Goal: Information Seeking & Learning: Learn about a topic

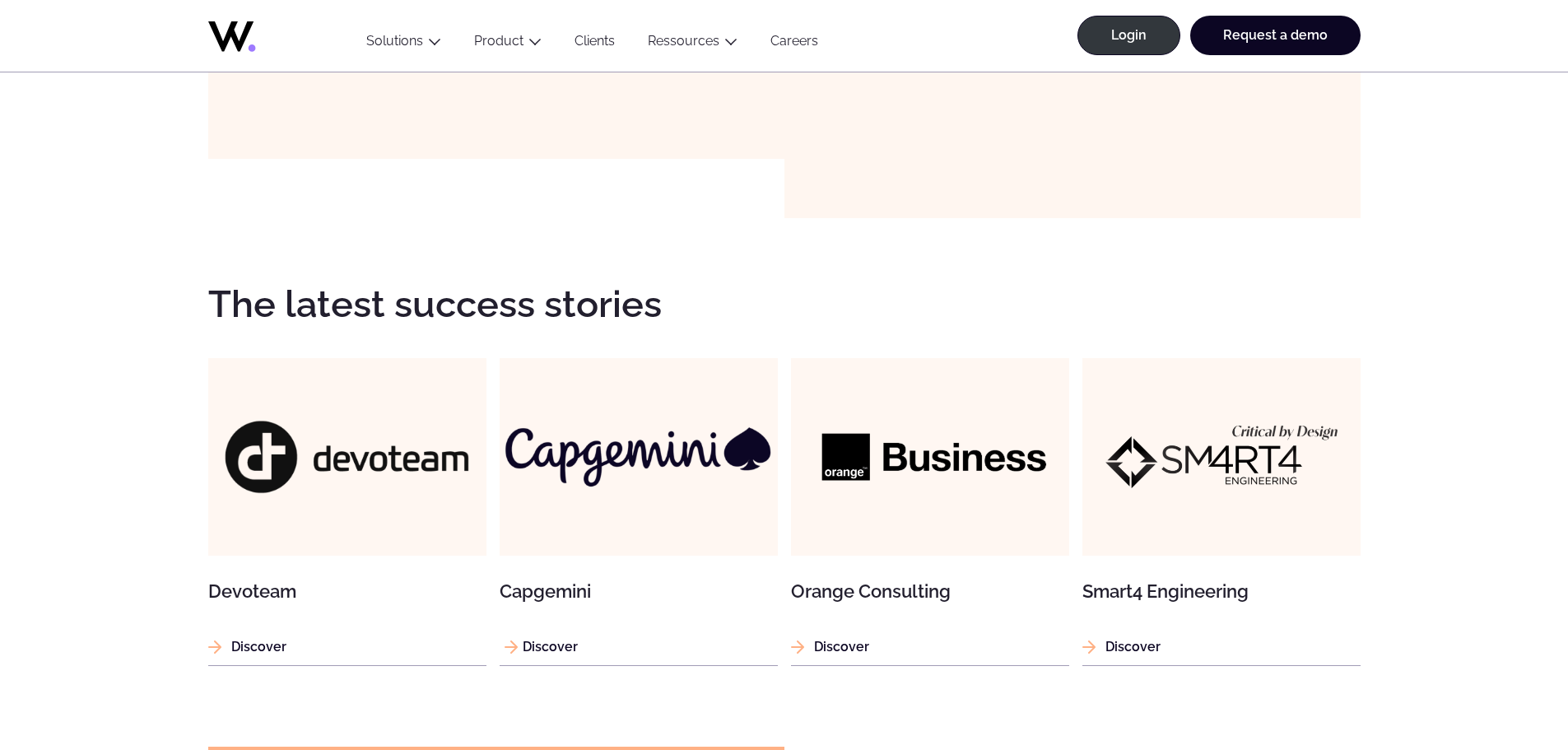
scroll to position [1646, 0]
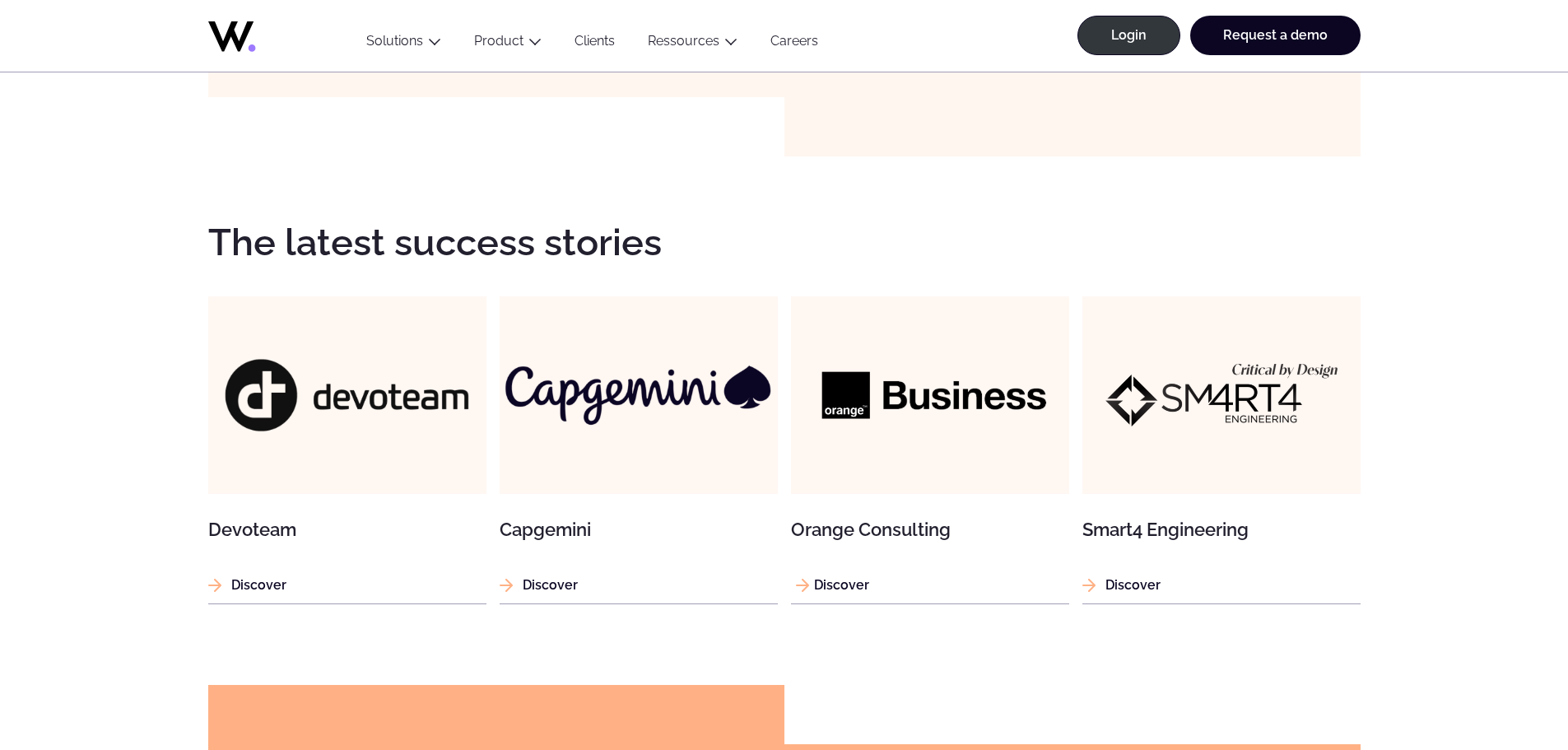
click at [938, 361] on img at bounding box center [930, 395] width 278 height 278
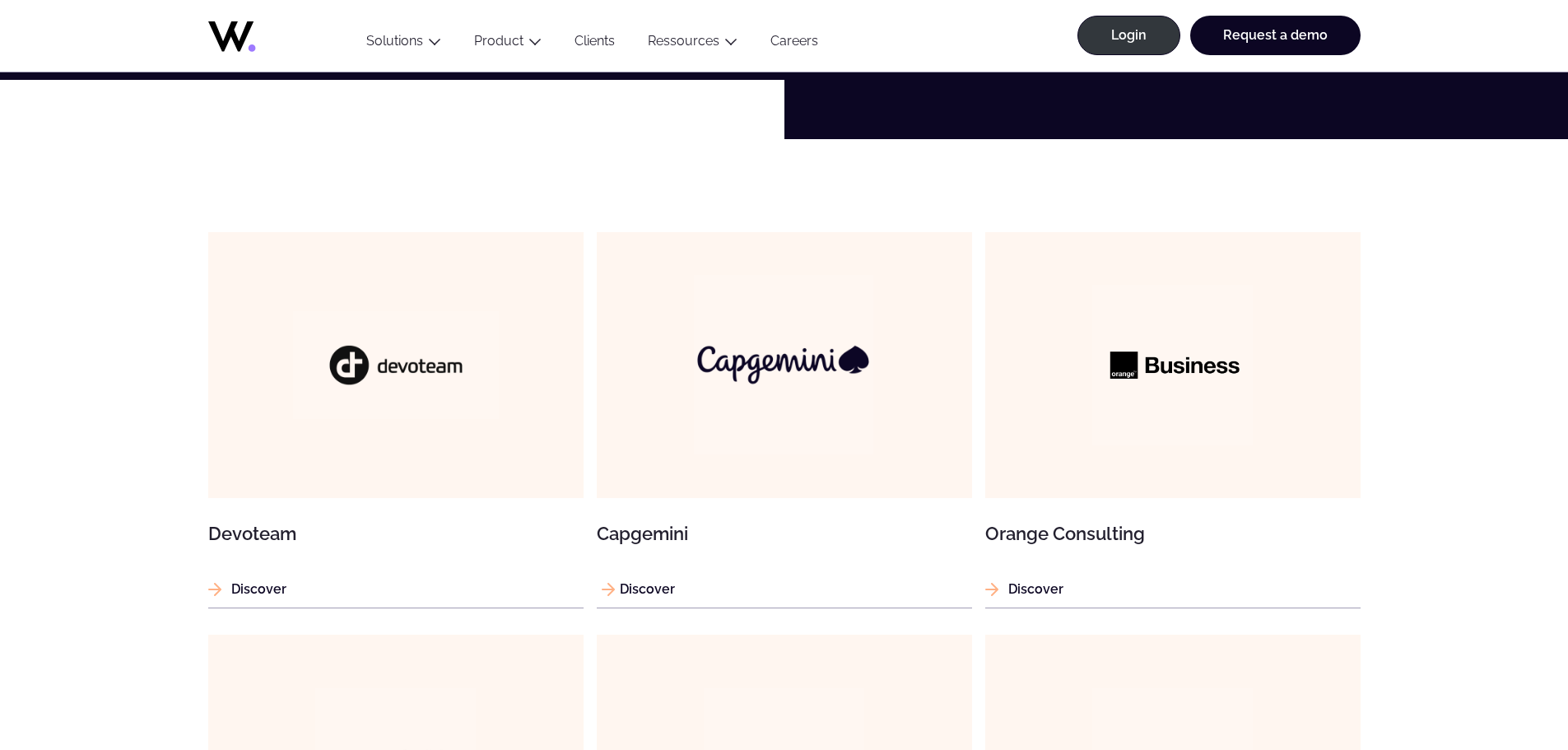
scroll to position [906, 0]
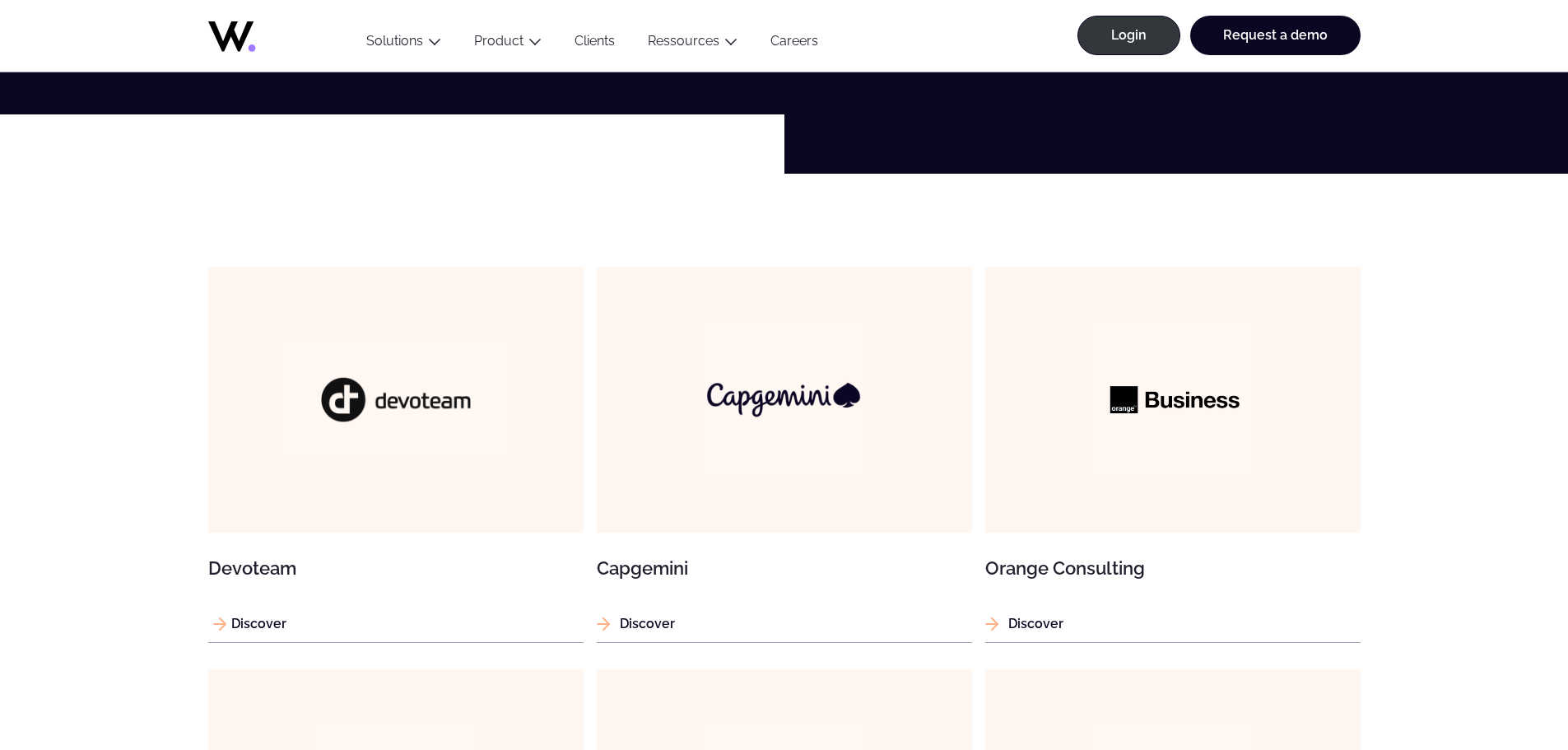
click at [388, 440] on img at bounding box center [395, 399] width 231 height 121
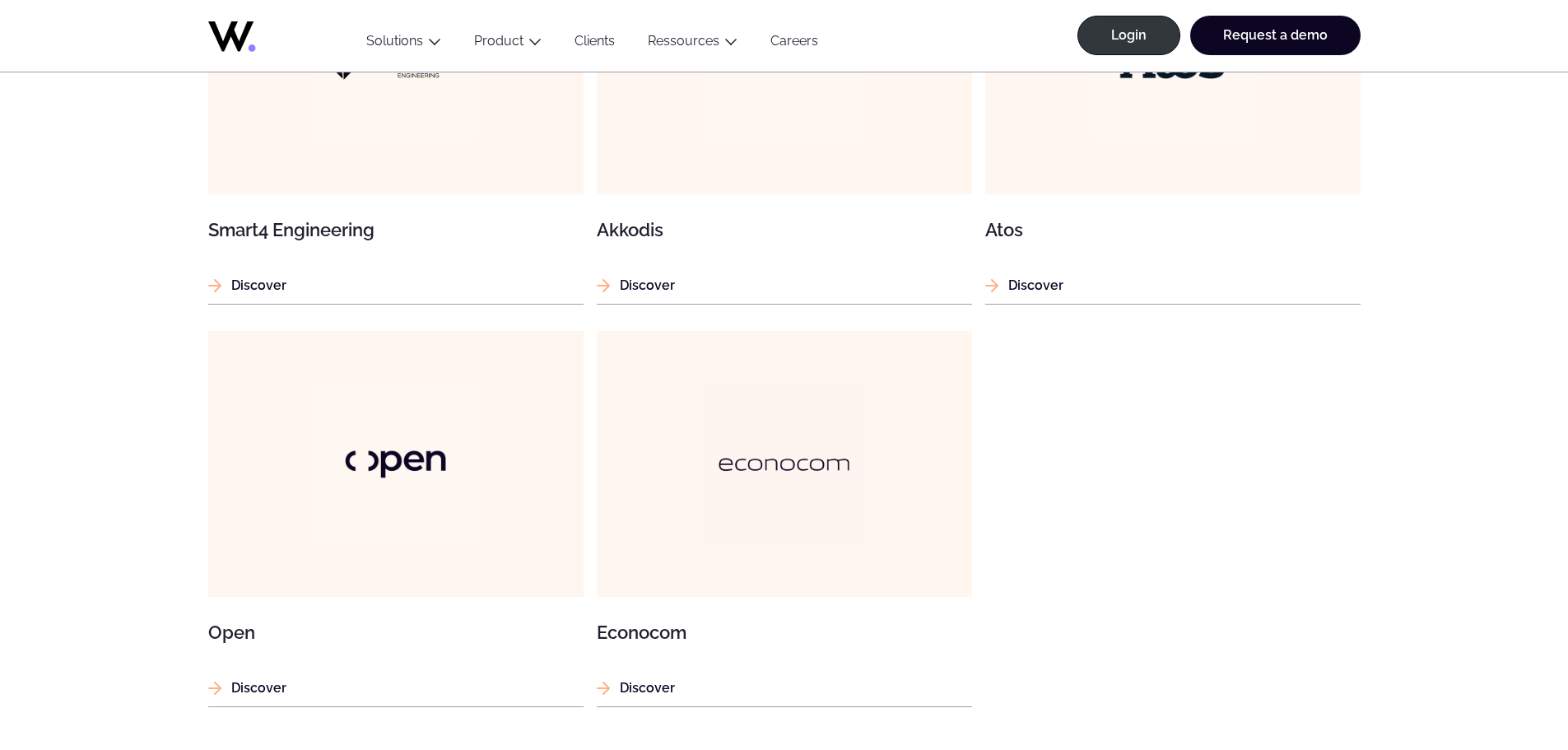
scroll to position [1728, 0]
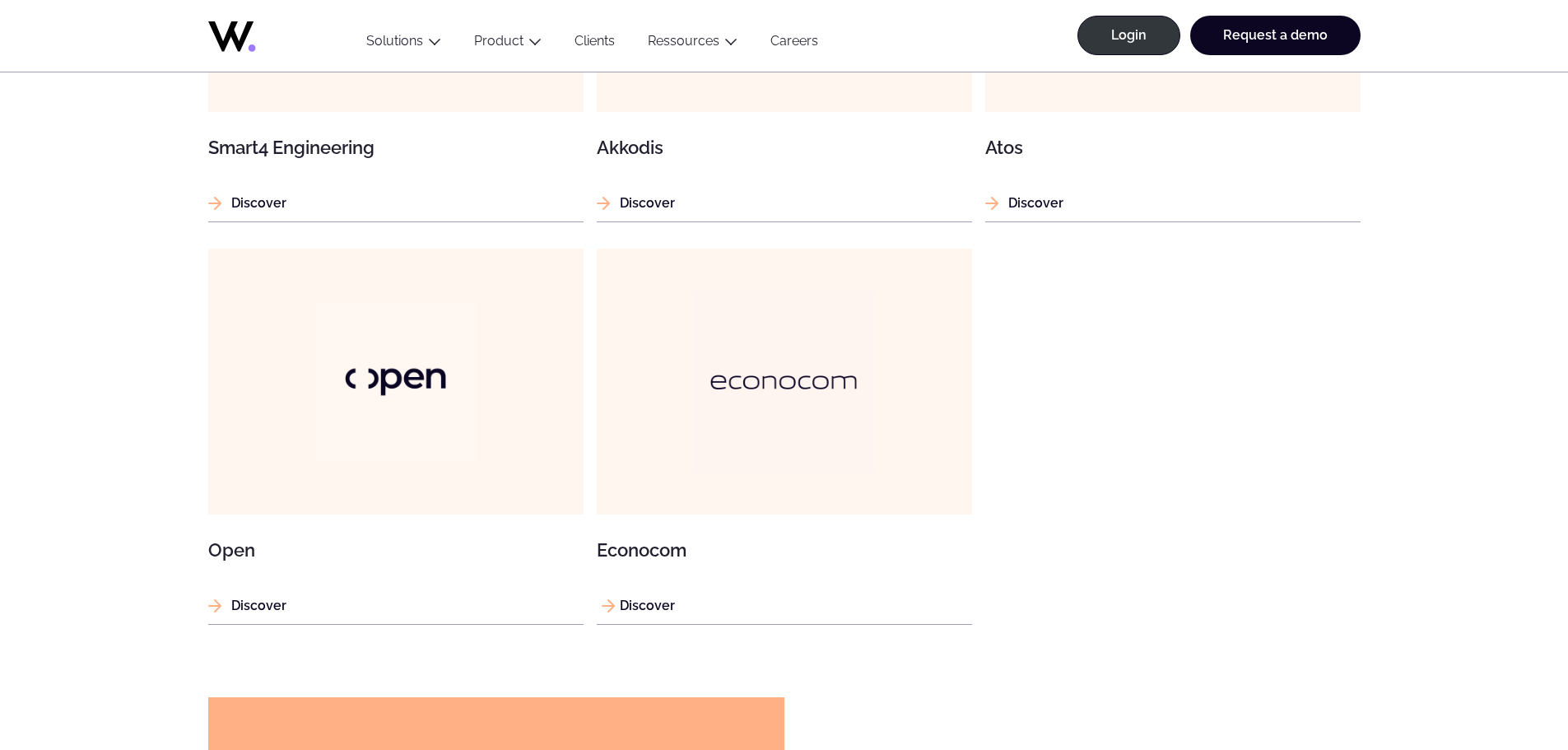
click at [801, 390] on img at bounding box center [784, 382] width 180 height 180
click at [784, 404] on img at bounding box center [784, 382] width 180 height 180
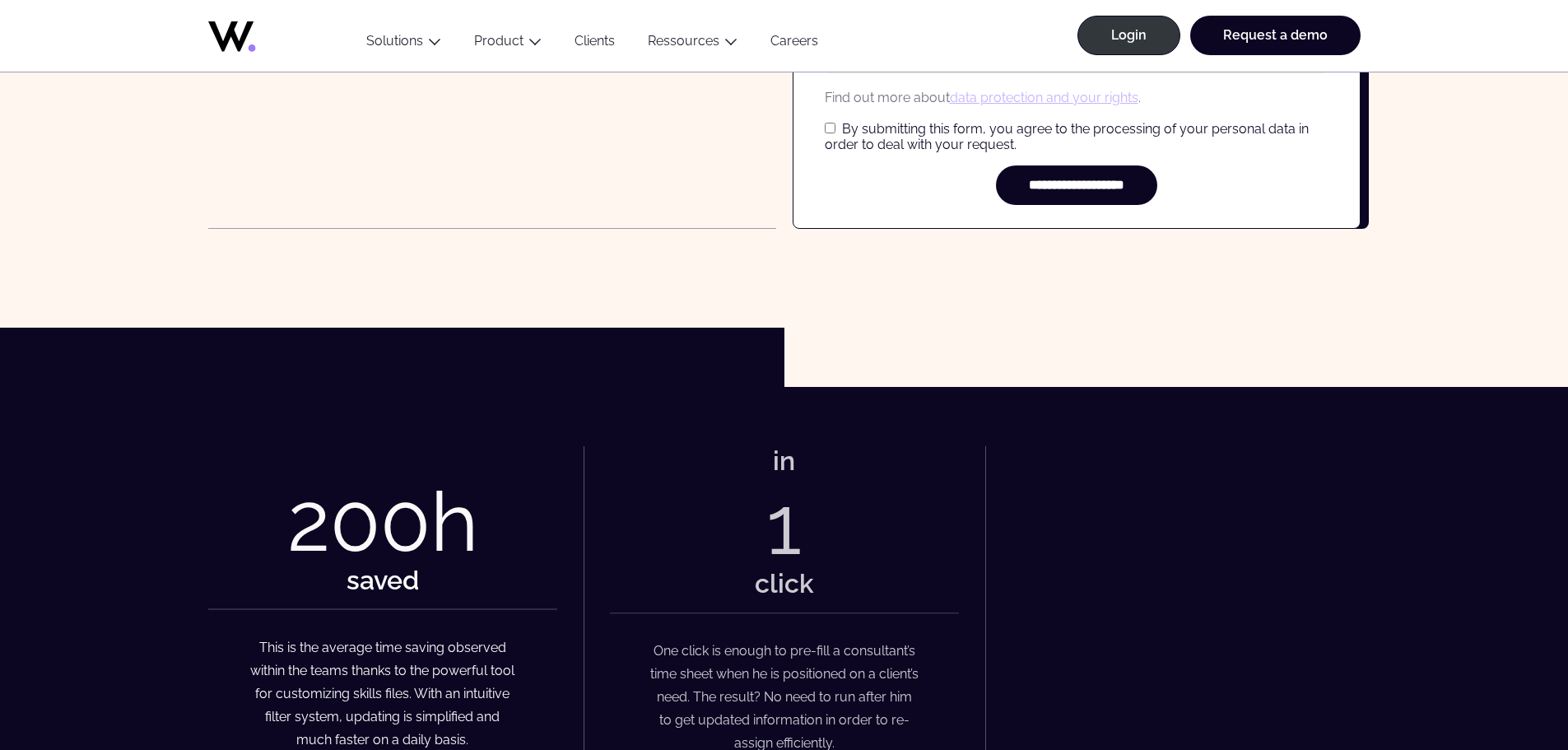
scroll to position [82, 0]
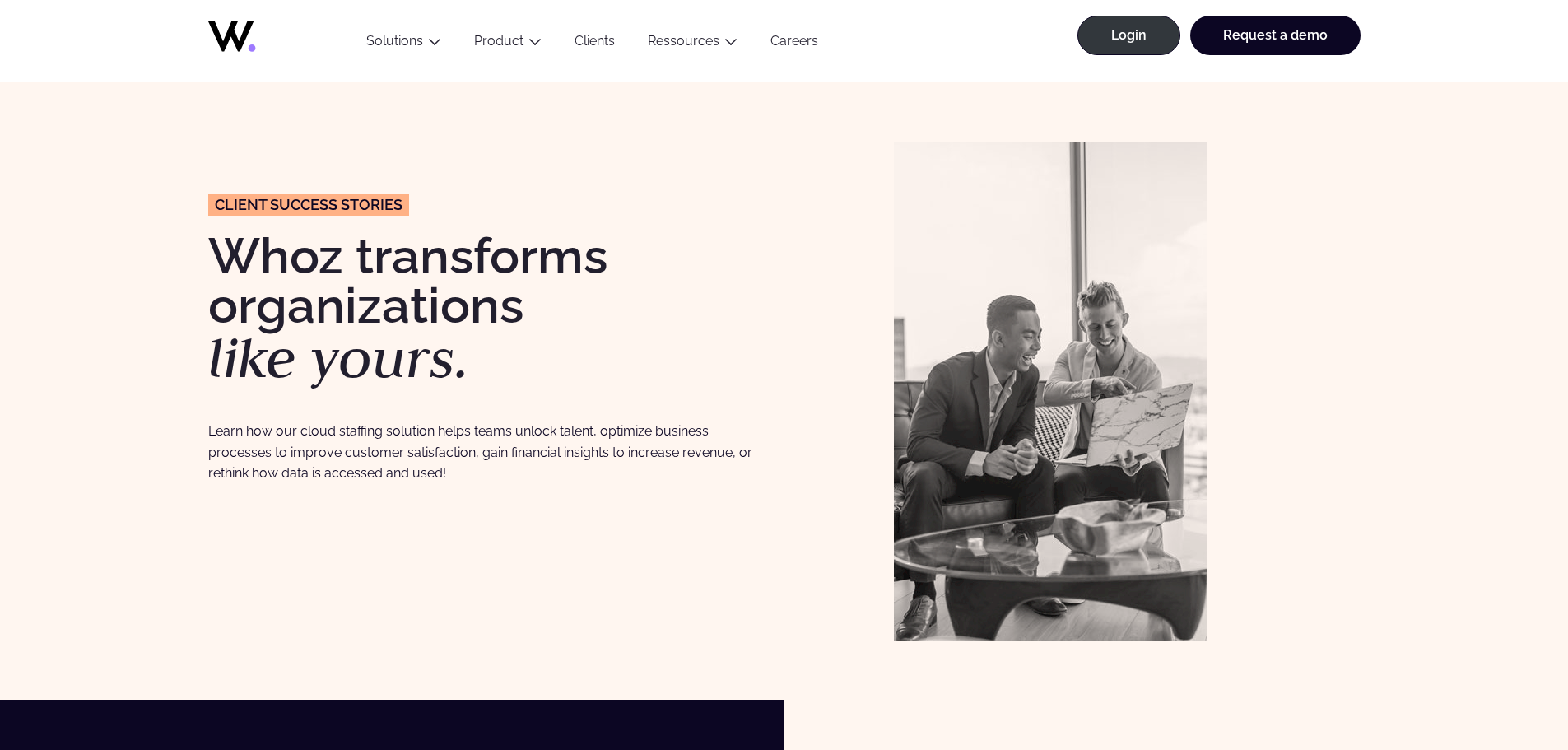
scroll to position [1728, 0]
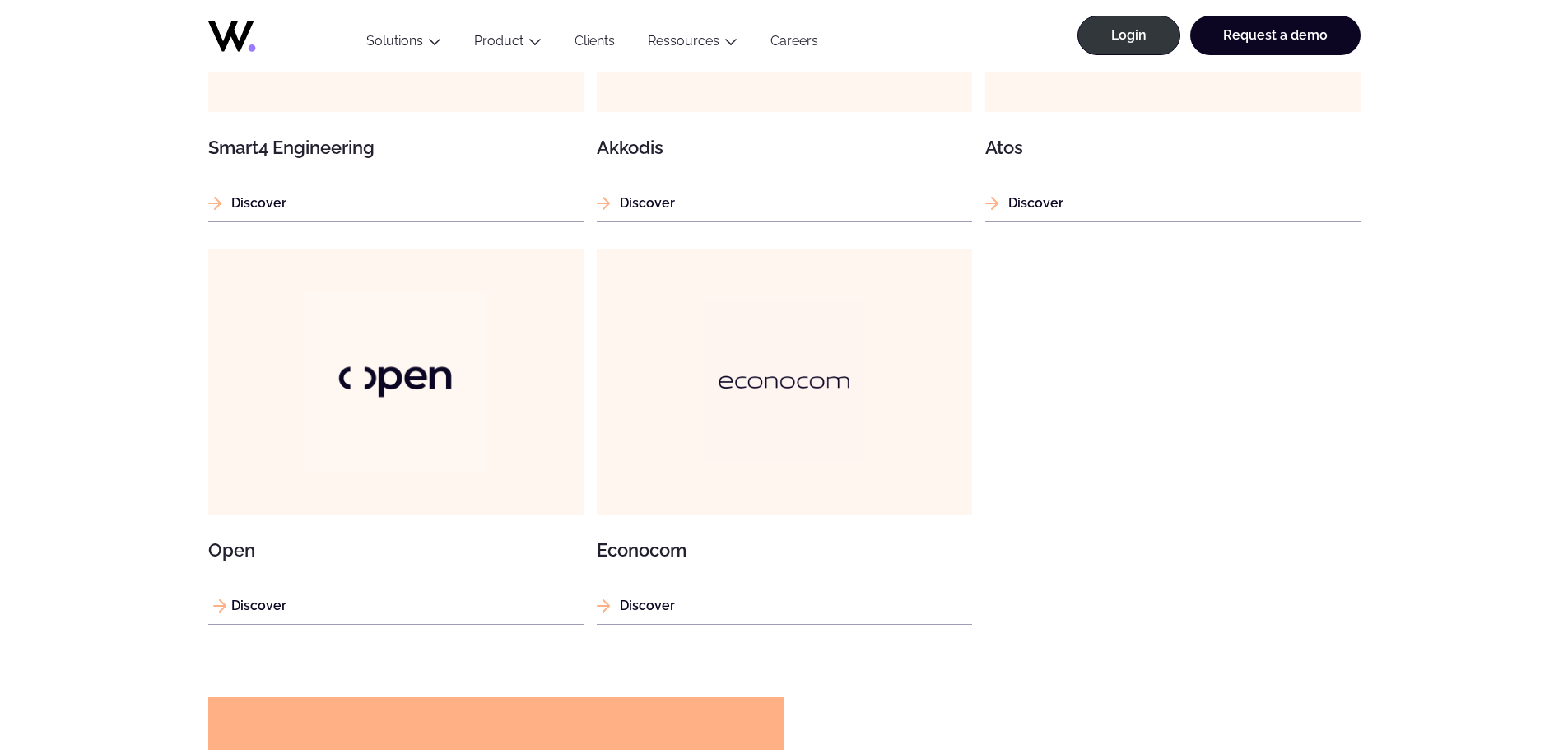
click at [372, 419] on img at bounding box center [395, 382] width 180 height 180
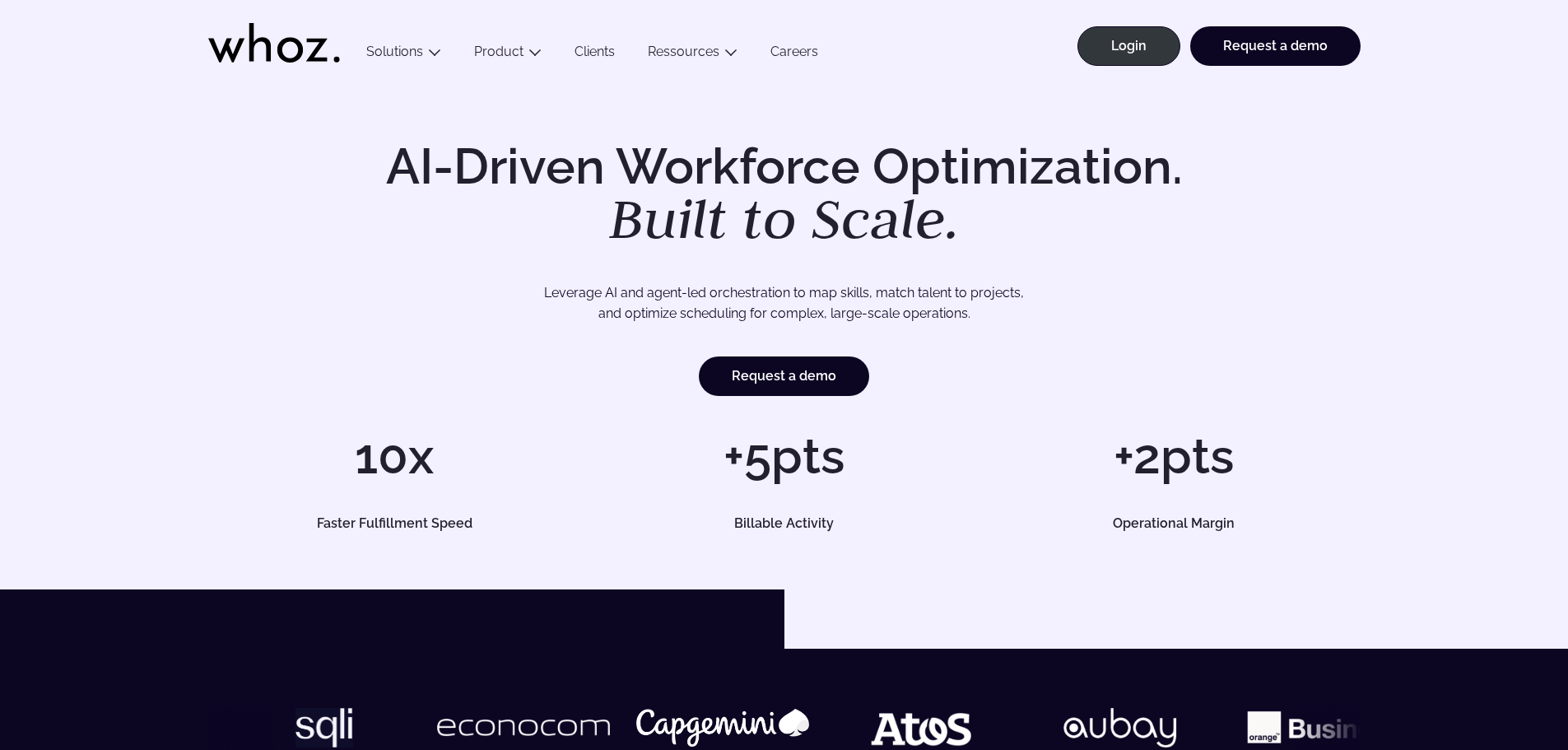
click at [597, 52] on link "Clients" at bounding box center [594, 54] width 73 height 22
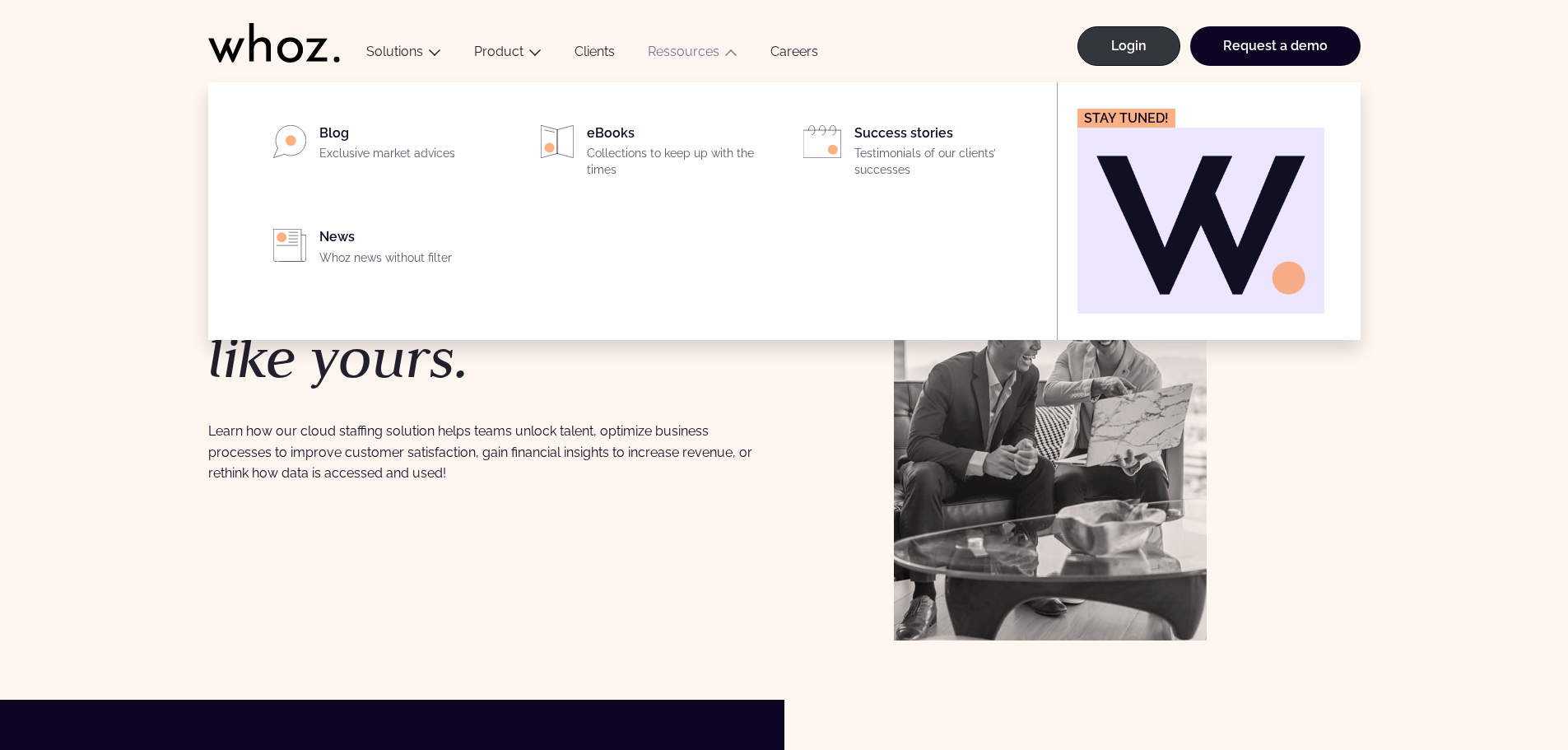
click at [694, 53] on link "Ressources" at bounding box center [684, 51] width 72 height 16
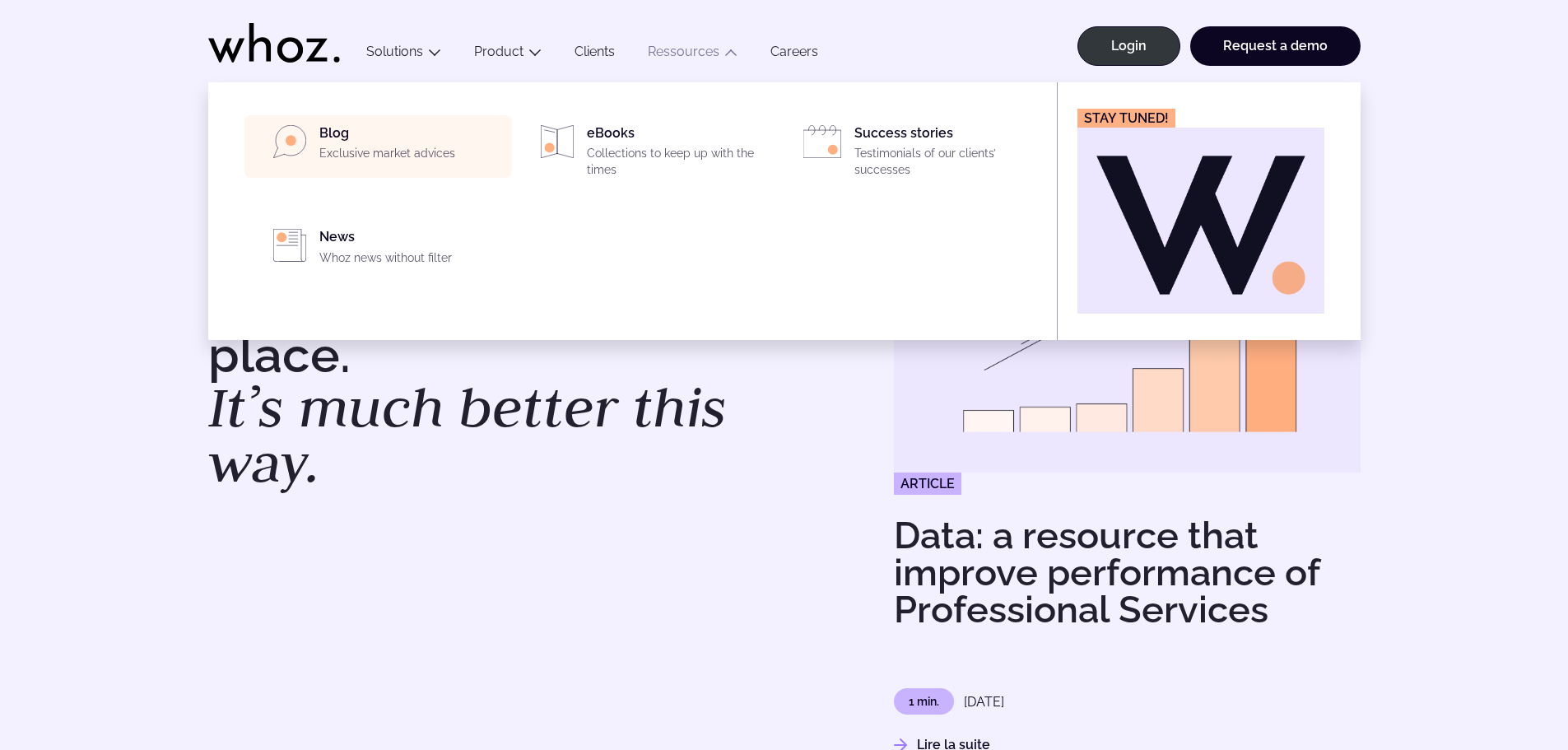
click at [409, 159] on p "Exclusive market advices" at bounding box center [411, 154] width 182 height 17
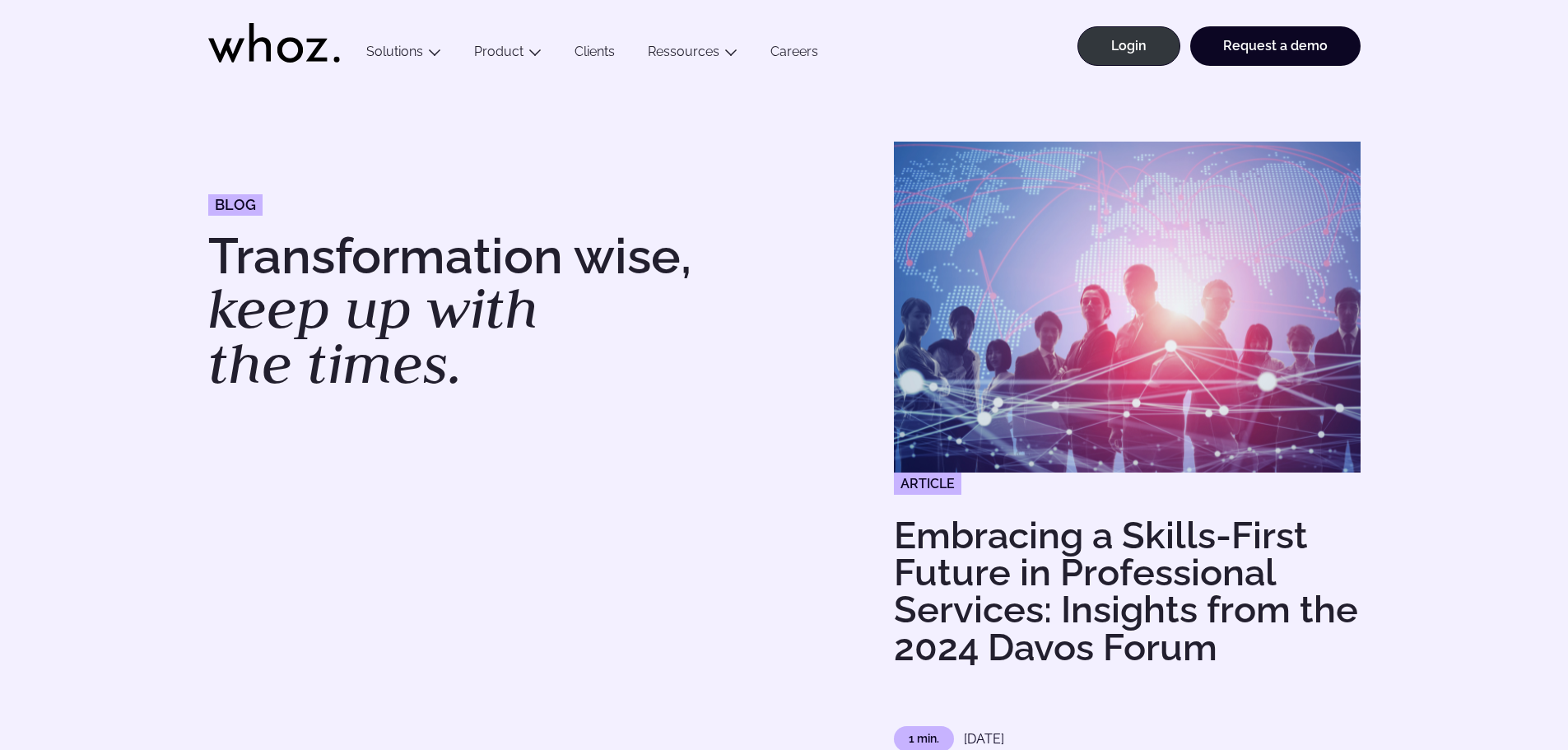
click at [1093, 322] on img at bounding box center [1127, 307] width 467 height 331
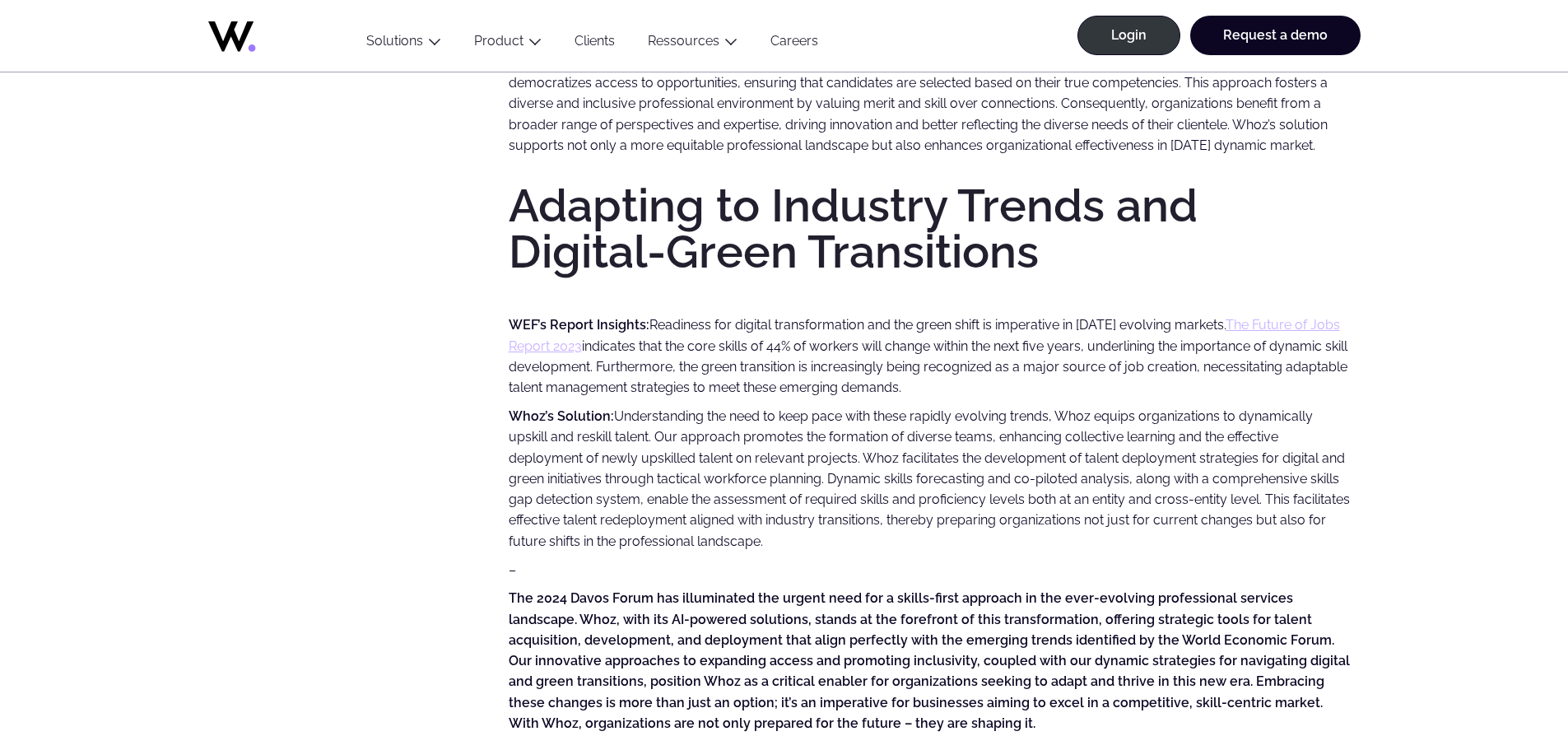
scroll to position [2058, 0]
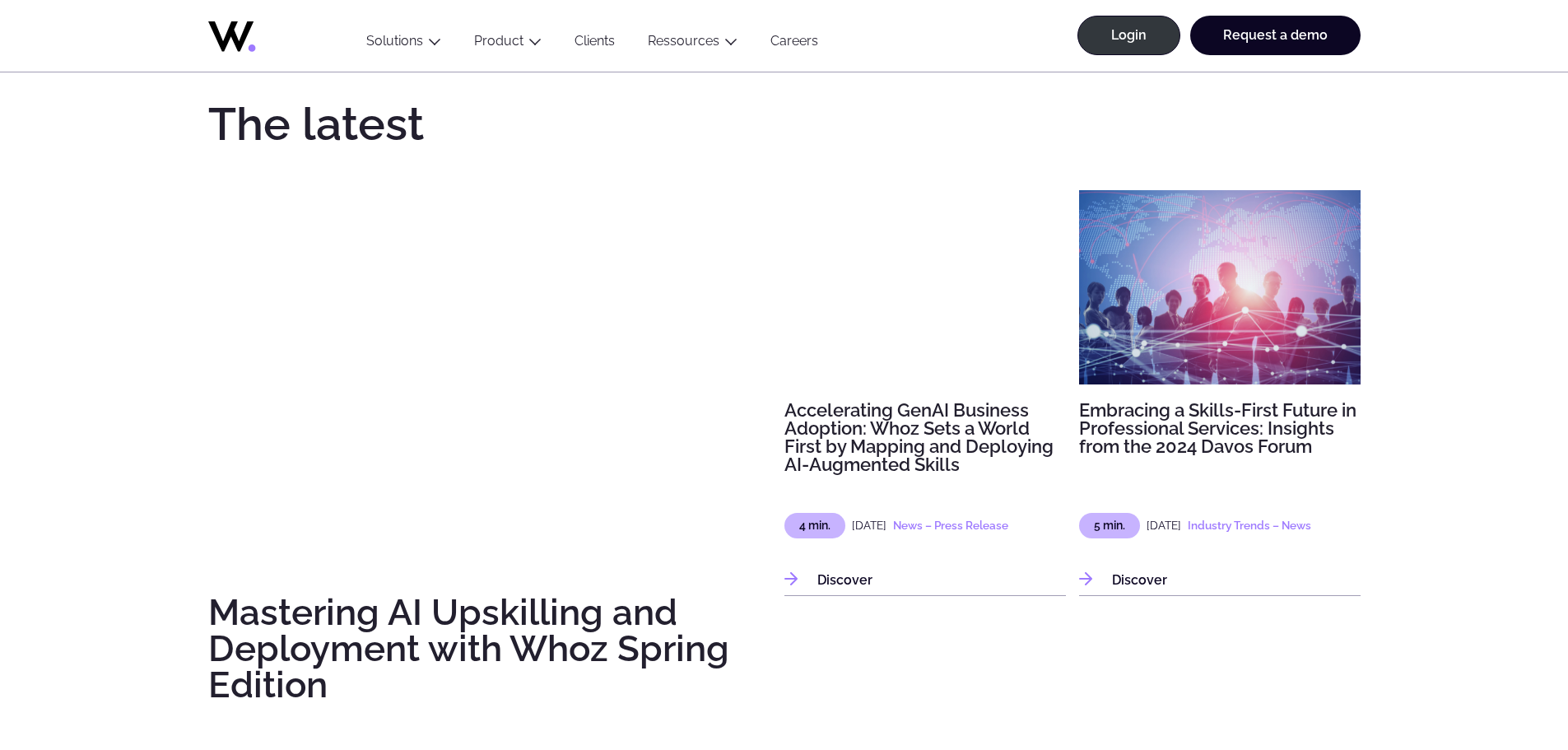
scroll to position [823, 0]
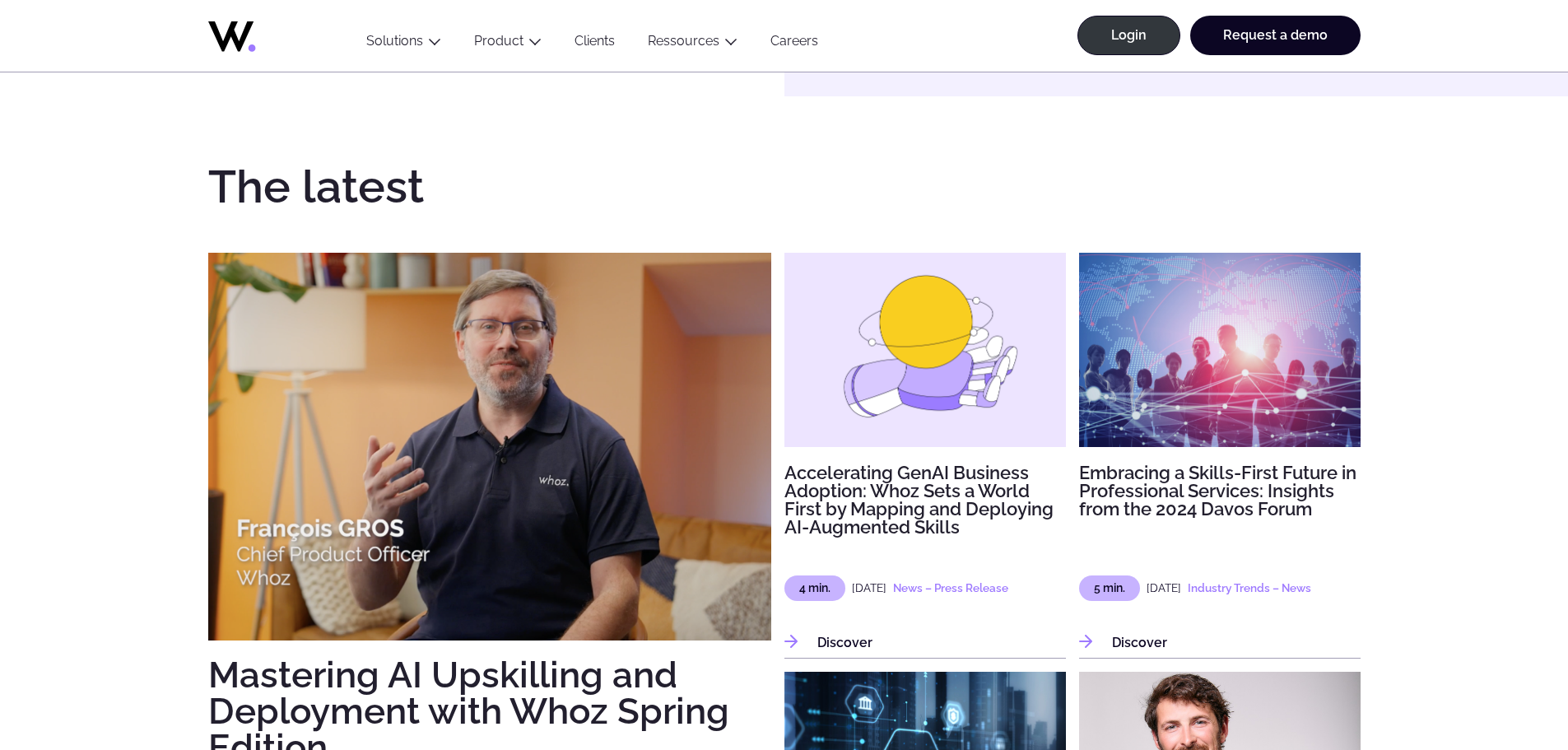
click at [406, 553] on img at bounding box center [490, 445] width 563 height 387
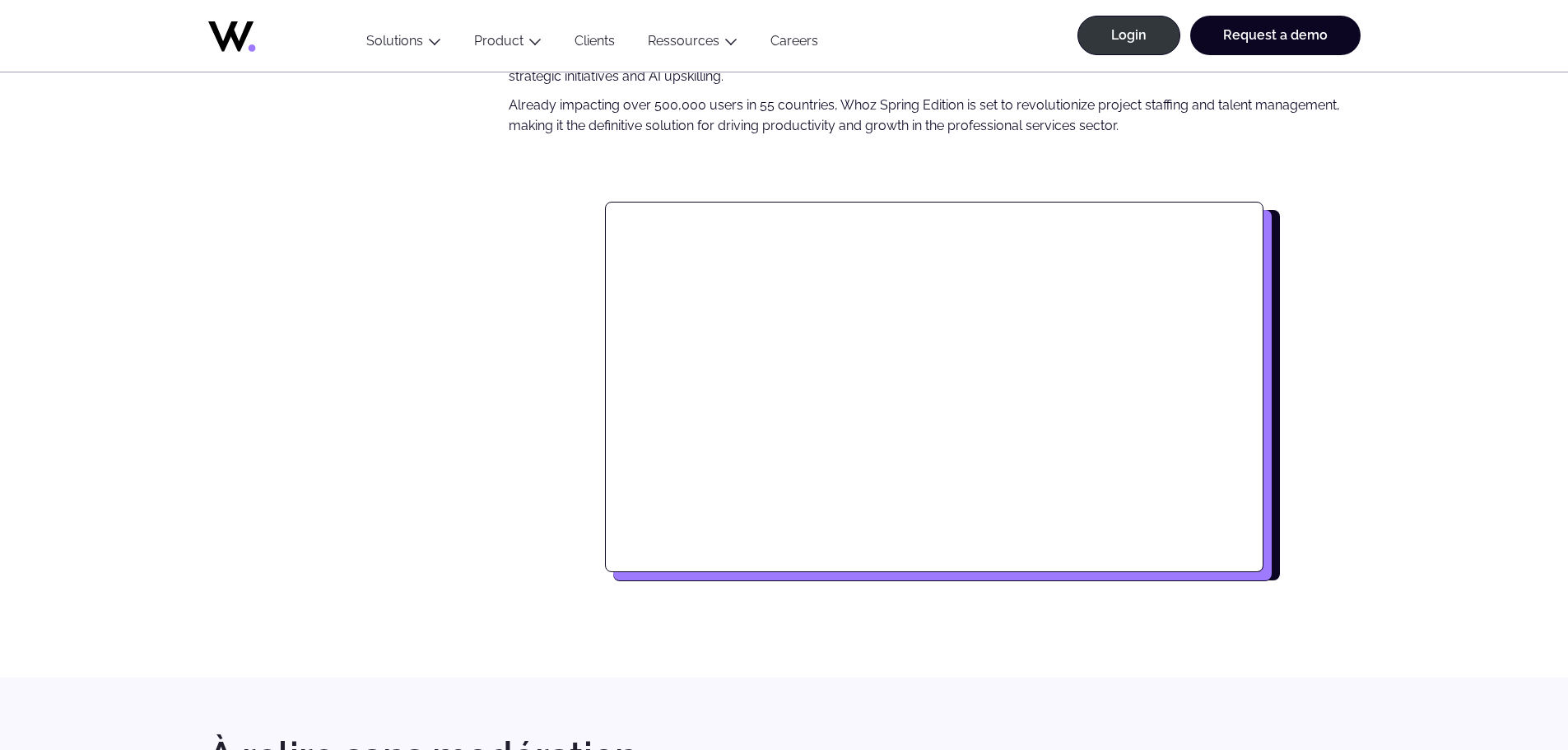
scroll to position [741, 0]
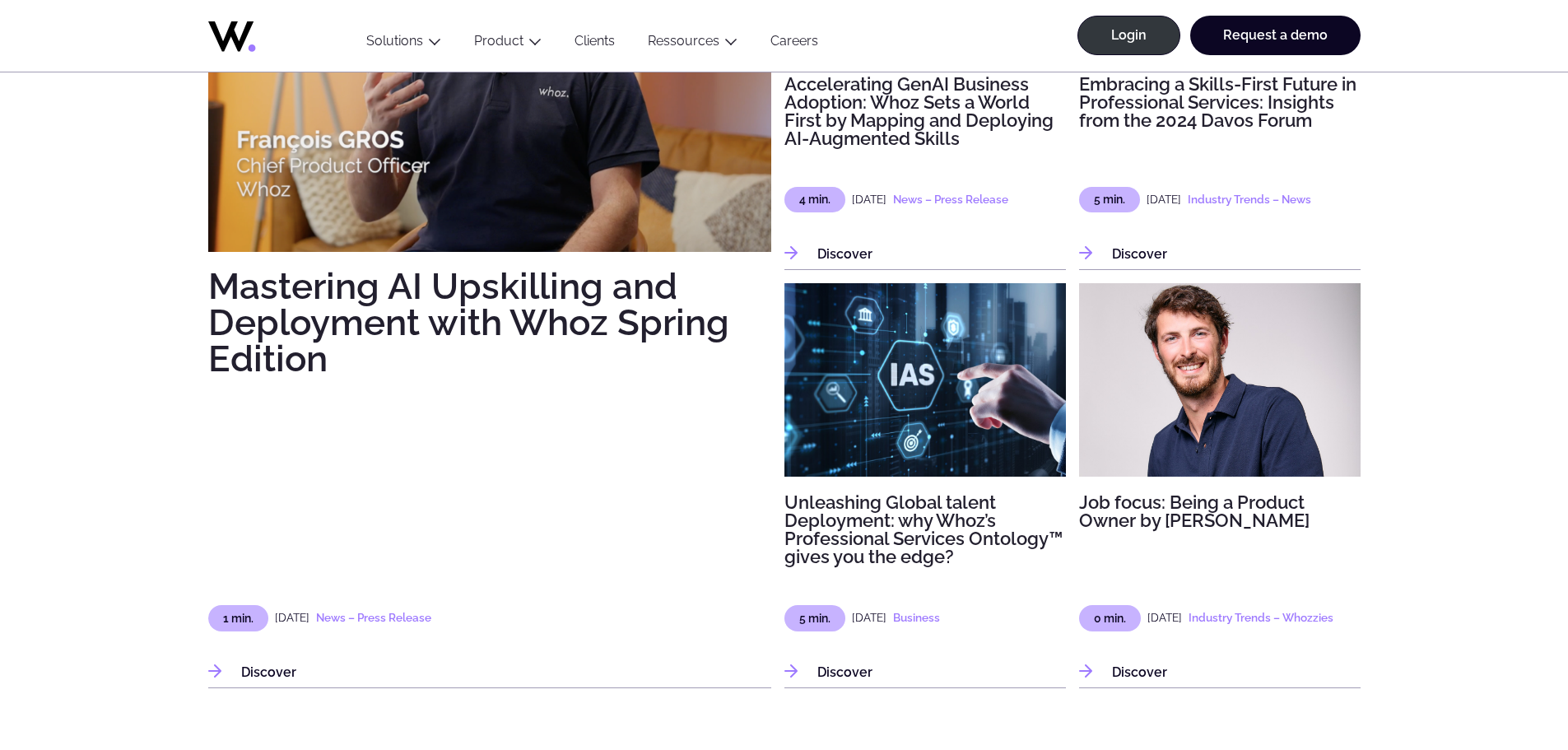
scroll to position [1318, 0]
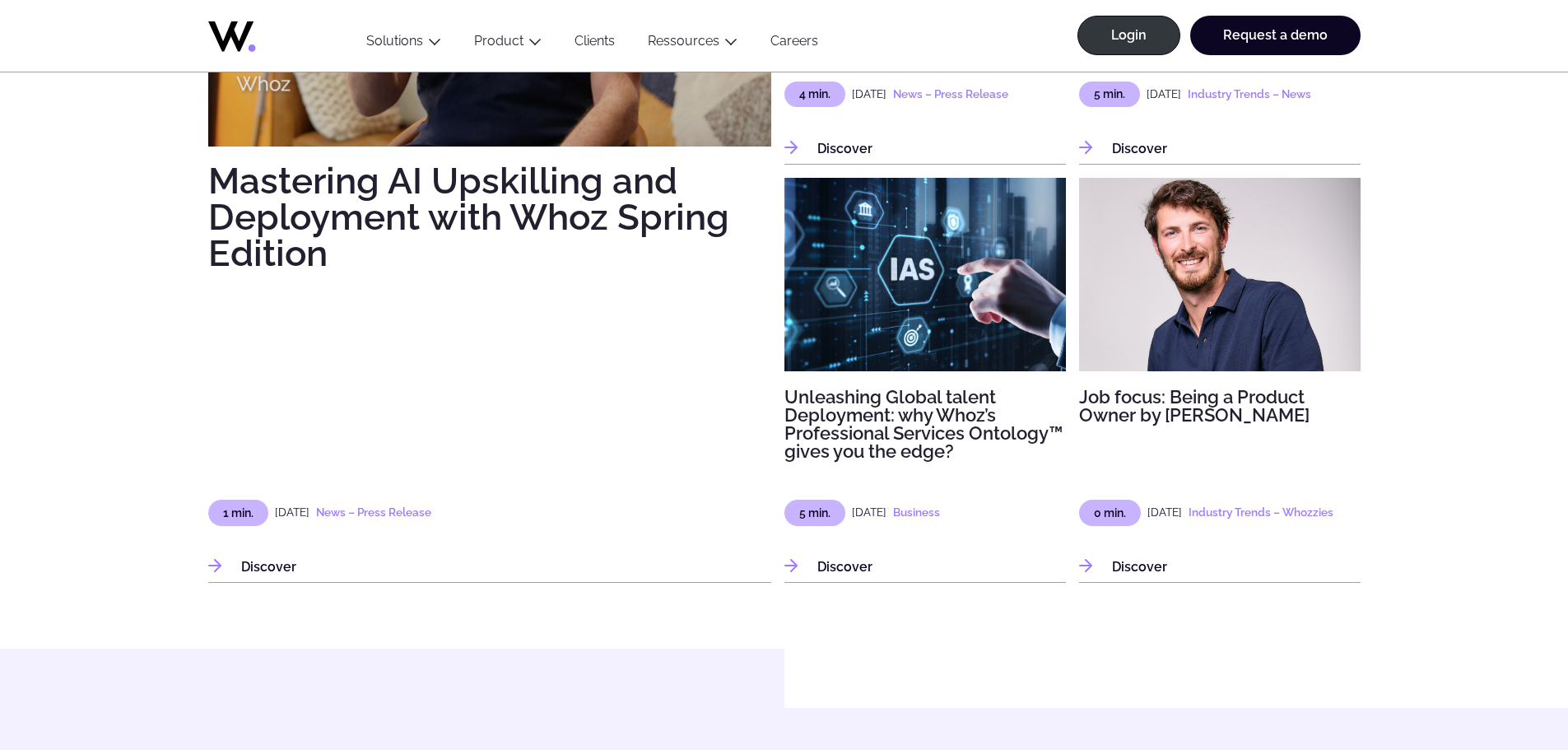
click at [890, 323] on img at bounding box center [925, 274] width 282 height 193
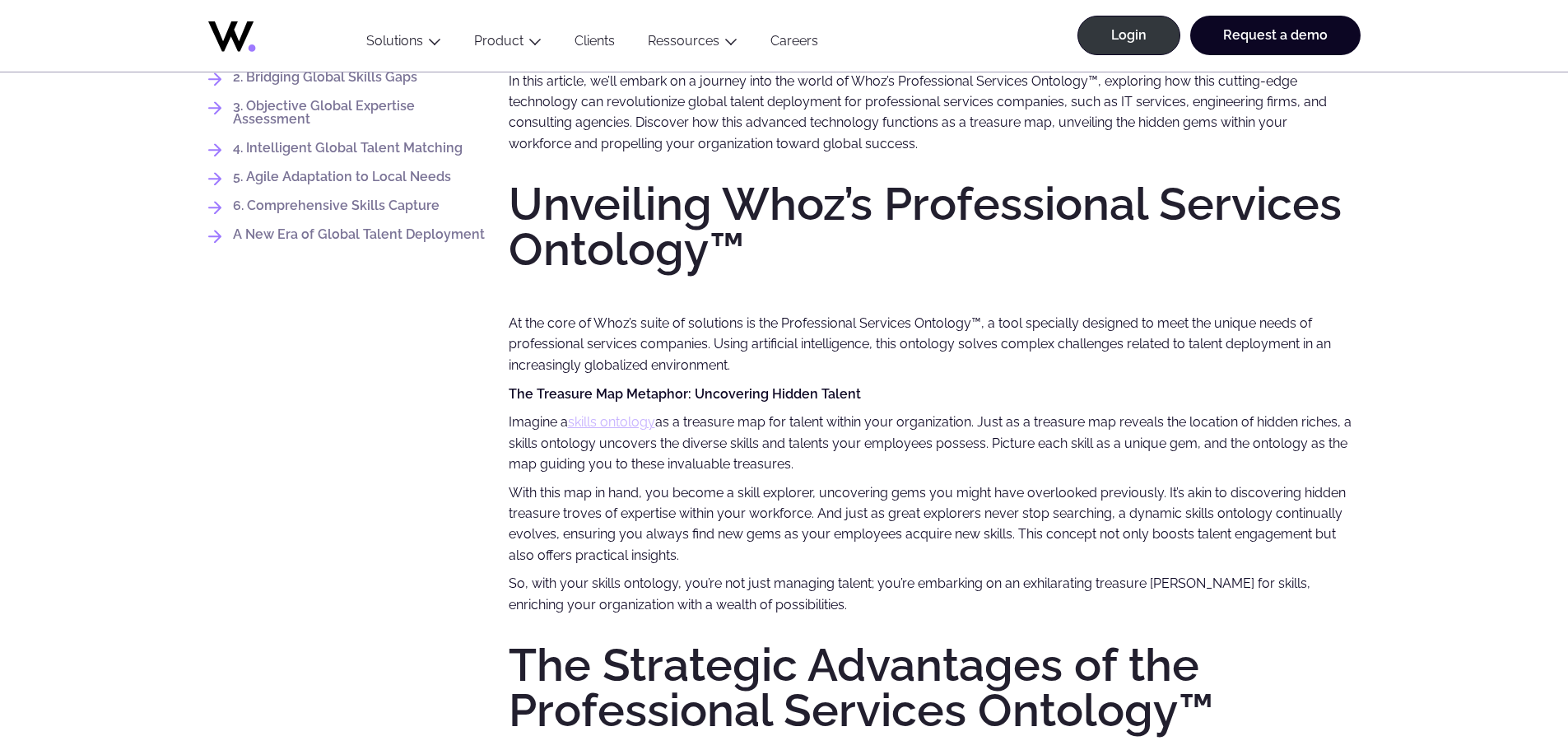
scroll to position [823, 0]
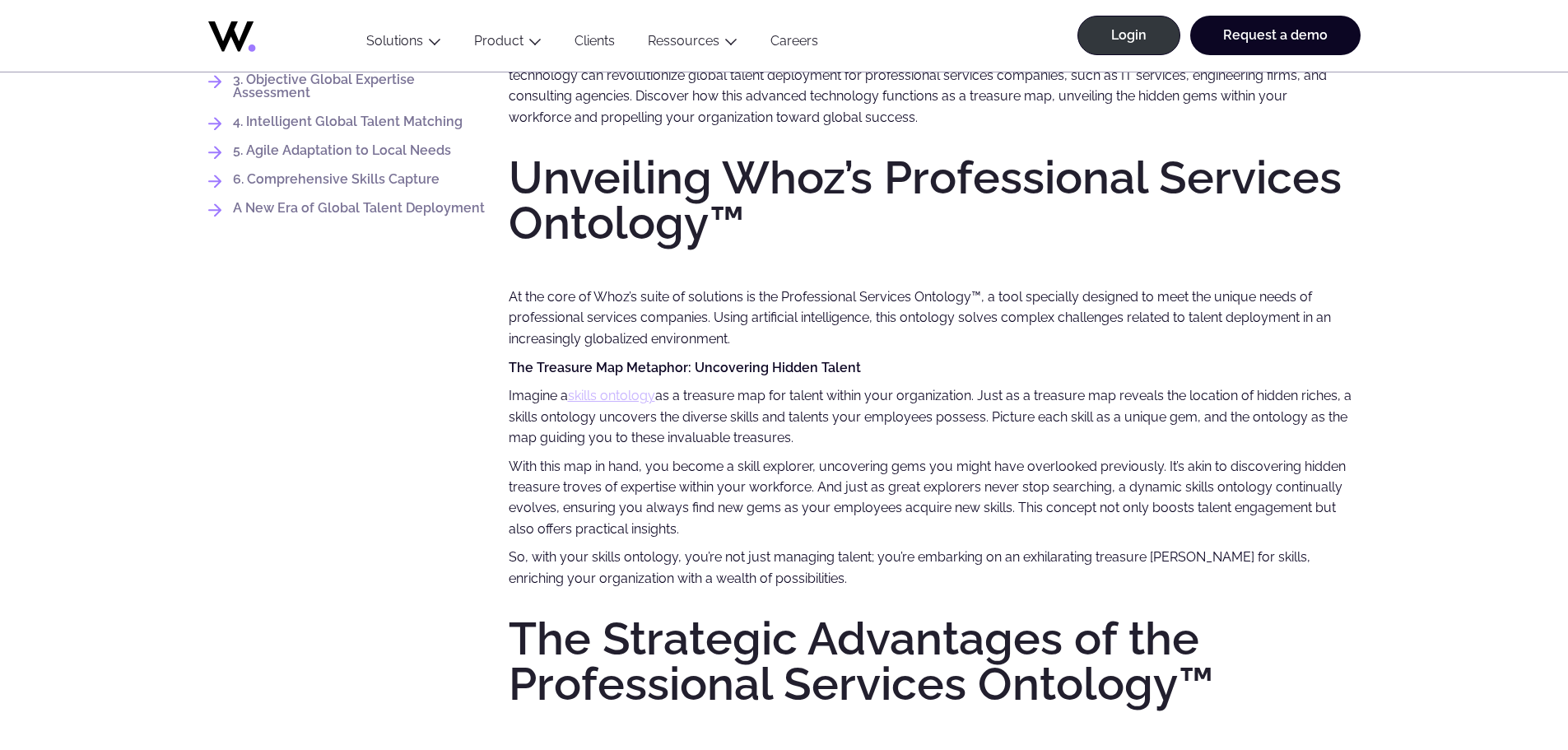
click at [629, 390] on link "skills ontology" at bounding box center [611, 396] width 88 height 16
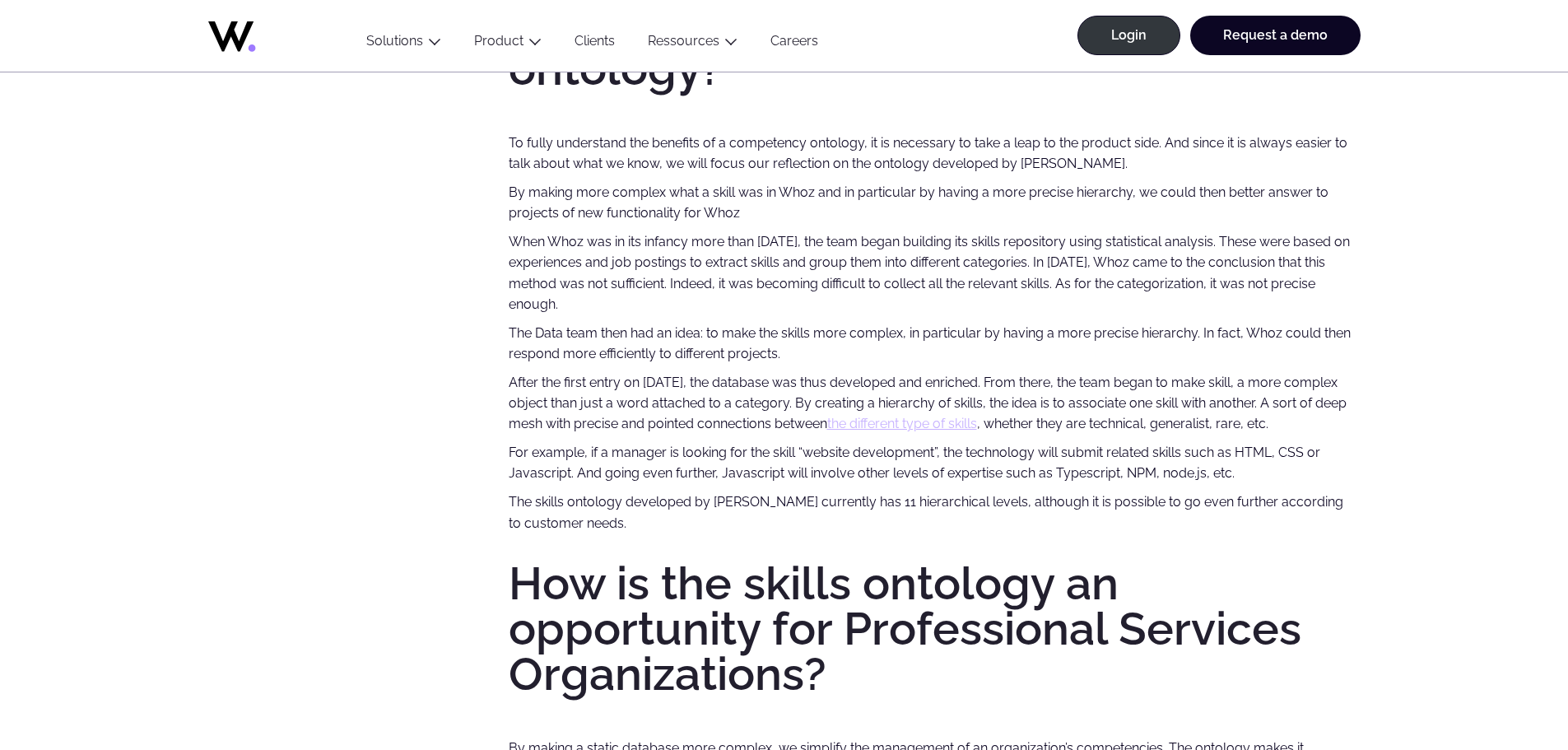
scroll to position [2058, 0]
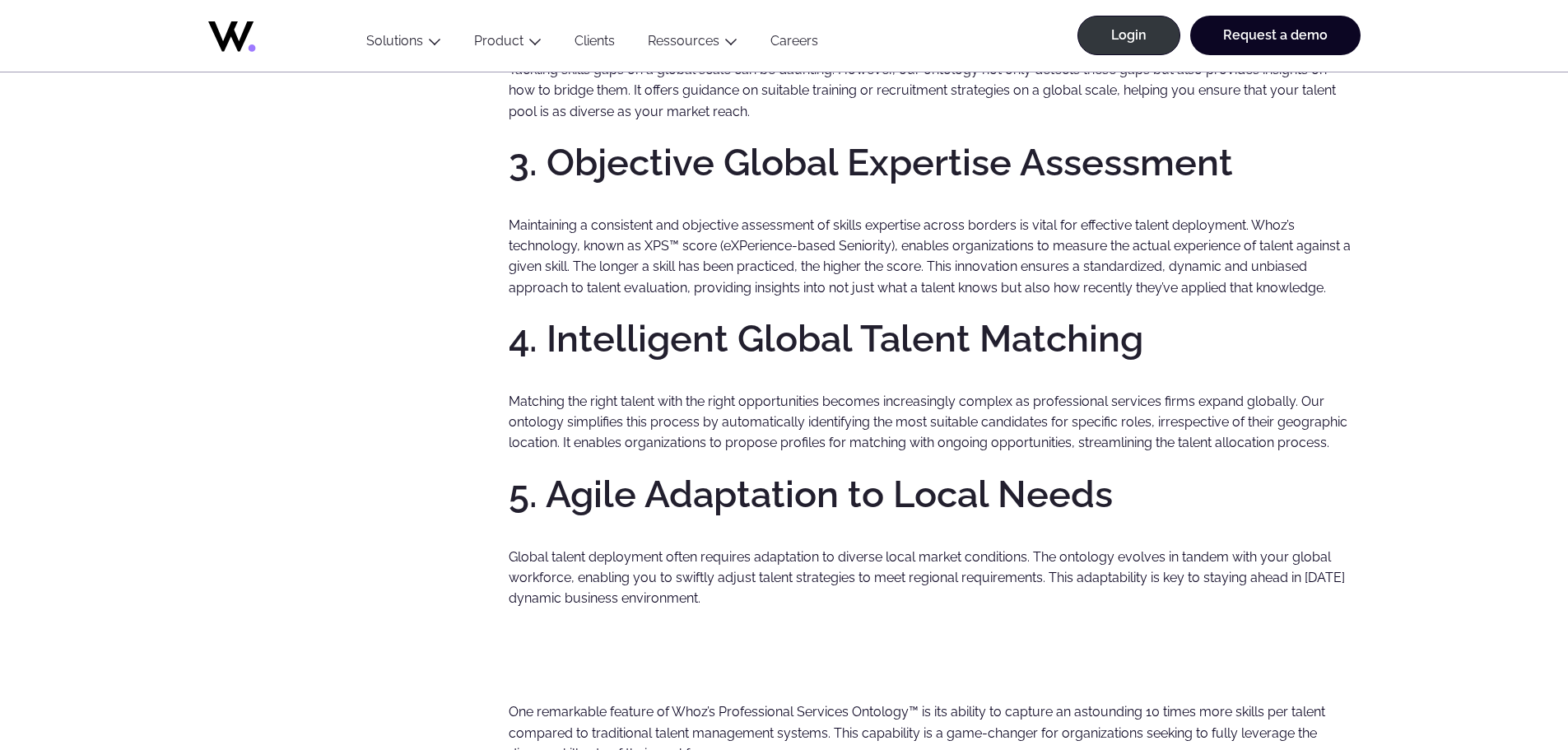
scroll to position [1893, 0]
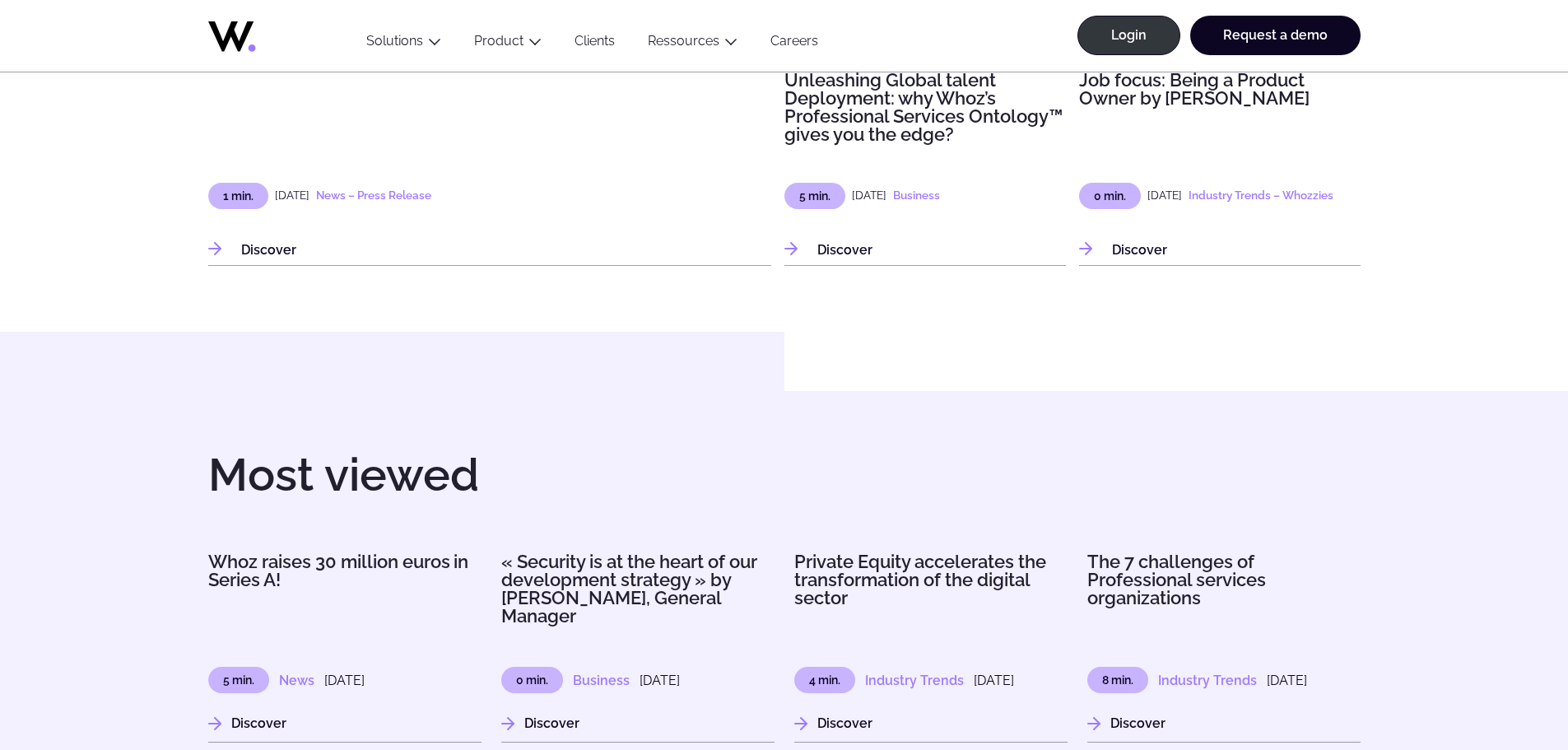
scroll to position [1728, 0]
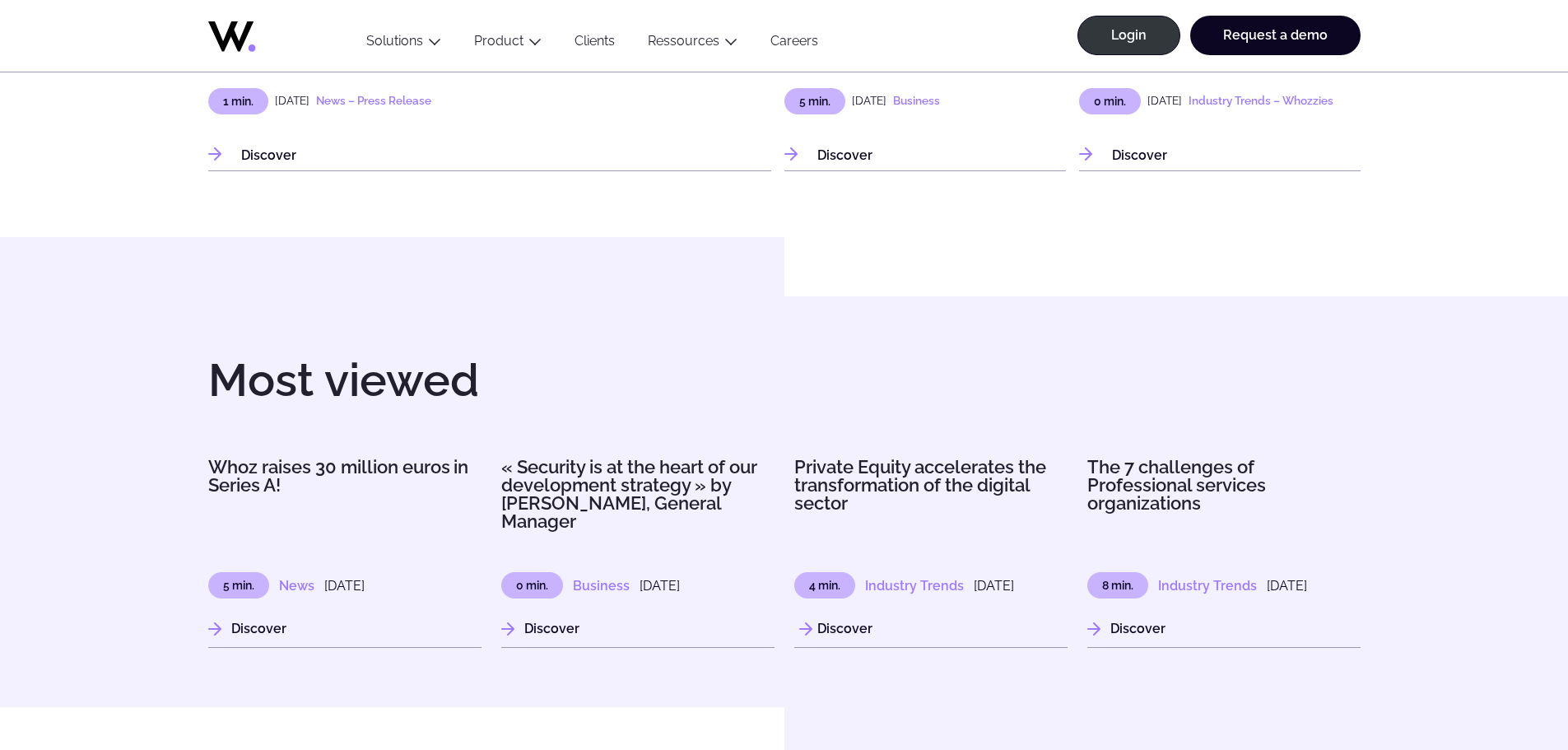
click at [847, 473] on h3 "Private Equity accelerates the transformation of the digital sector" at bounding box center [931, 484] width 274 height 54
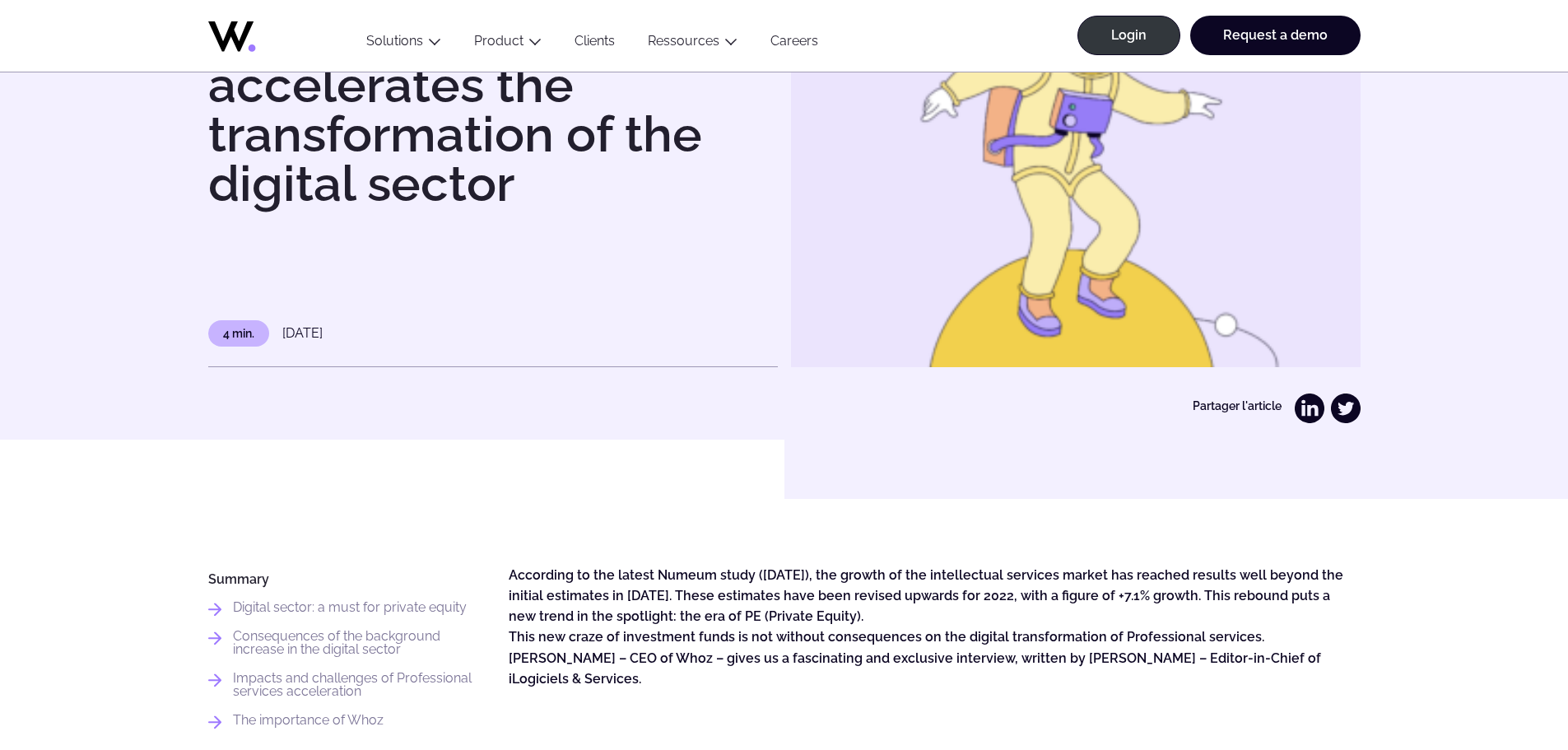
scroll to position [247, 0]
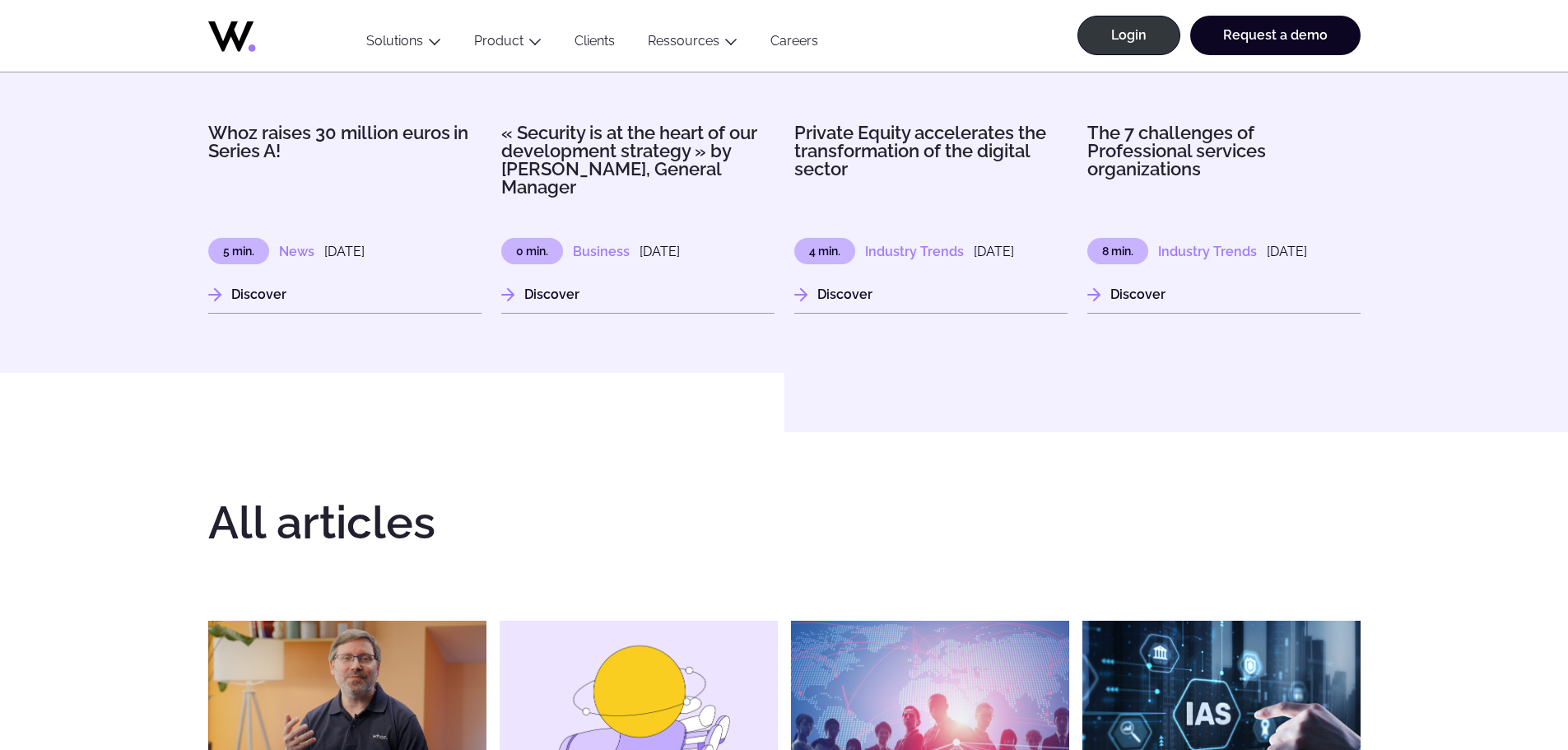
scroll to position [1893, 0]
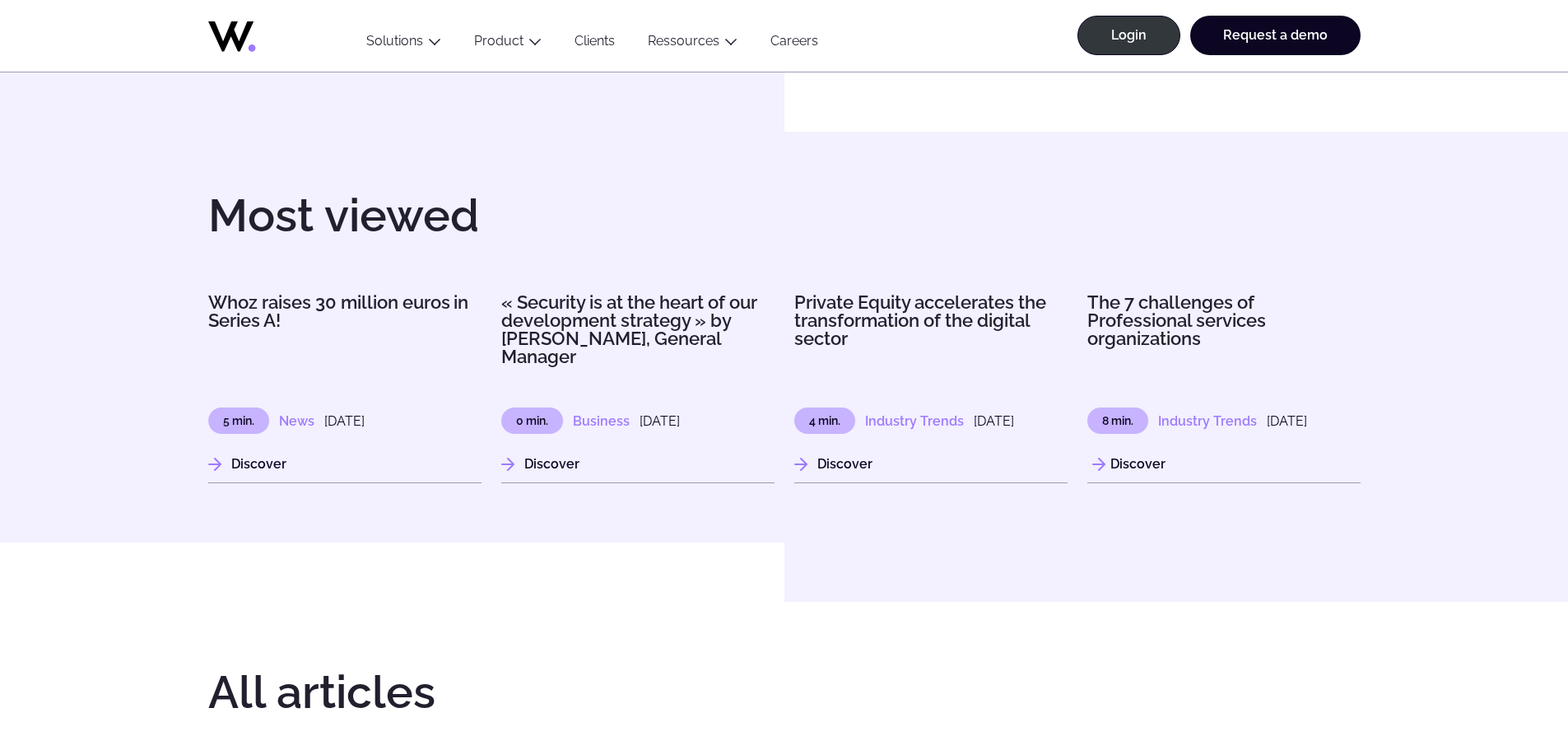
click at [1139, 336] on h3 "The 7 challenges of Professional services organizations" at bounding box center [1224, 320] width 274 height 54
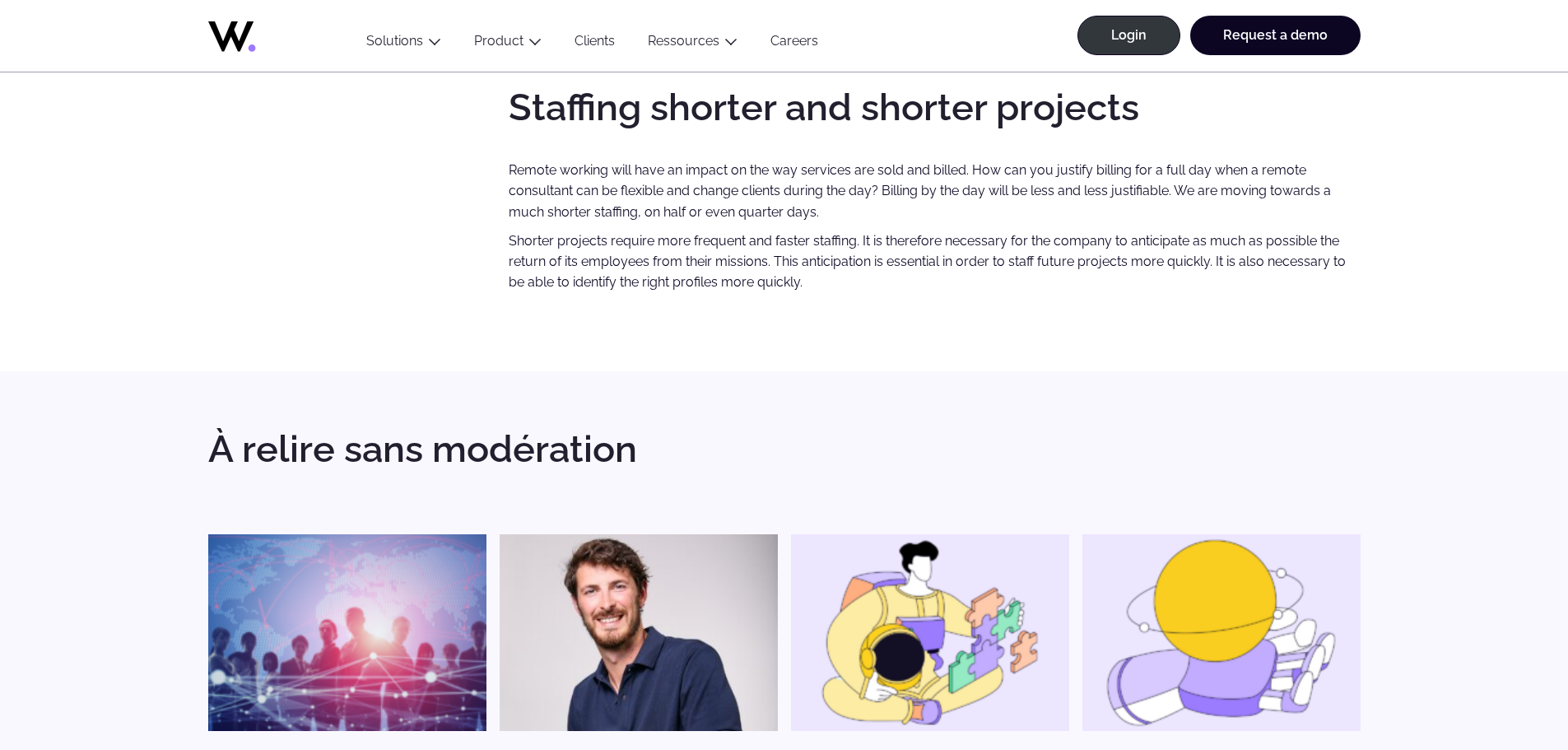
scroll to position [3046, 0]
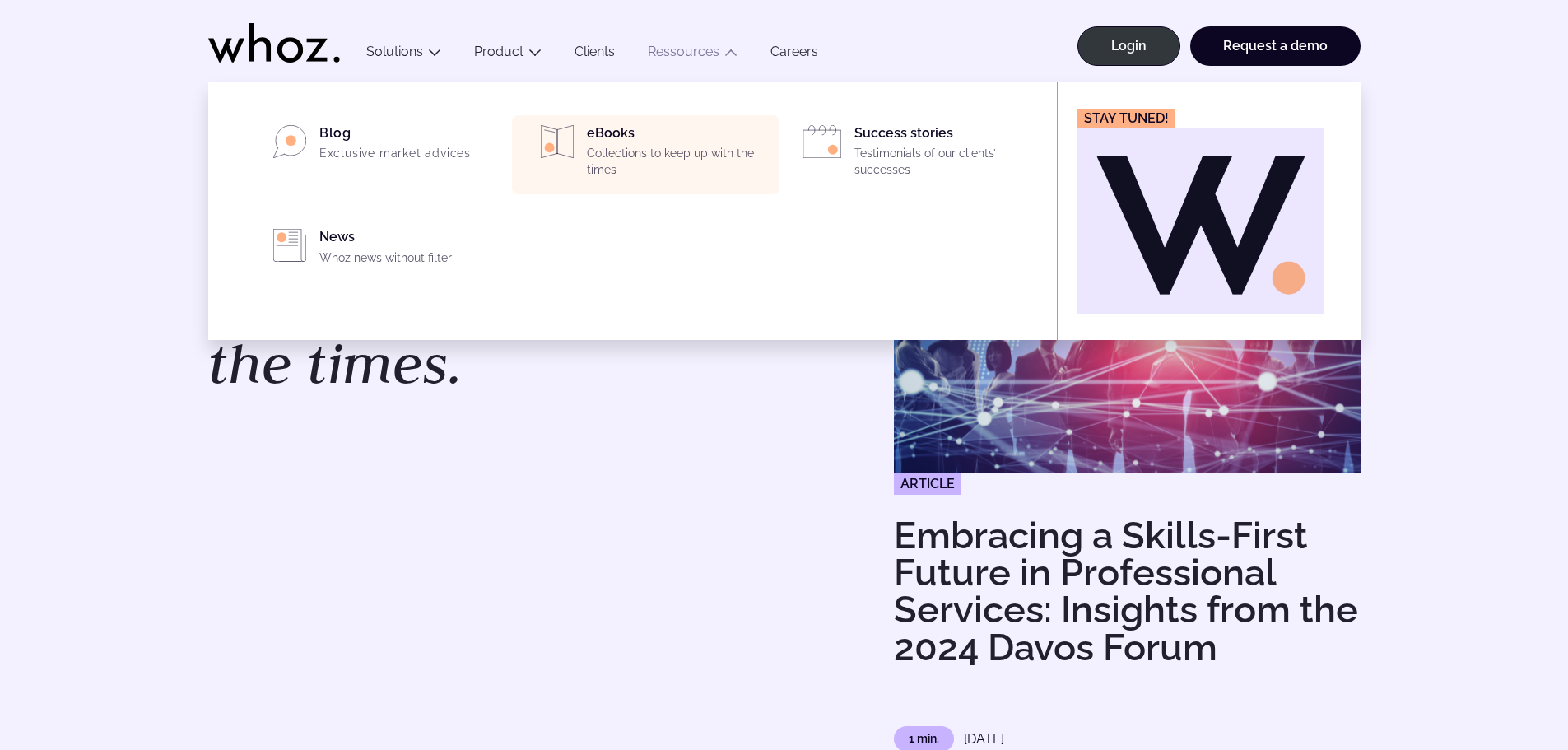
click at [707, 154] on p "Collections to keep up with the times" at bounding box center [678, 162] width 182 height 32
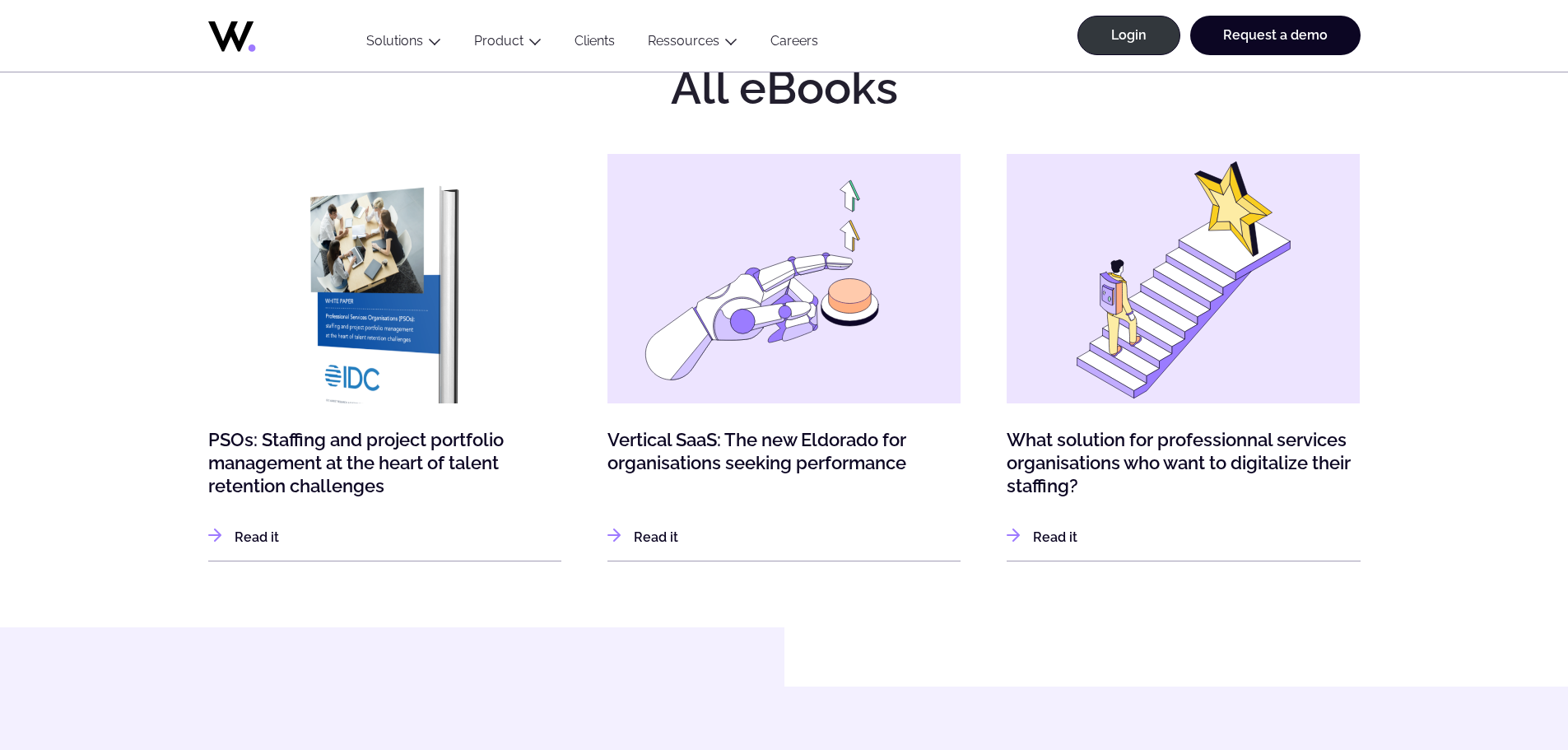
scroll to position [659, 0]
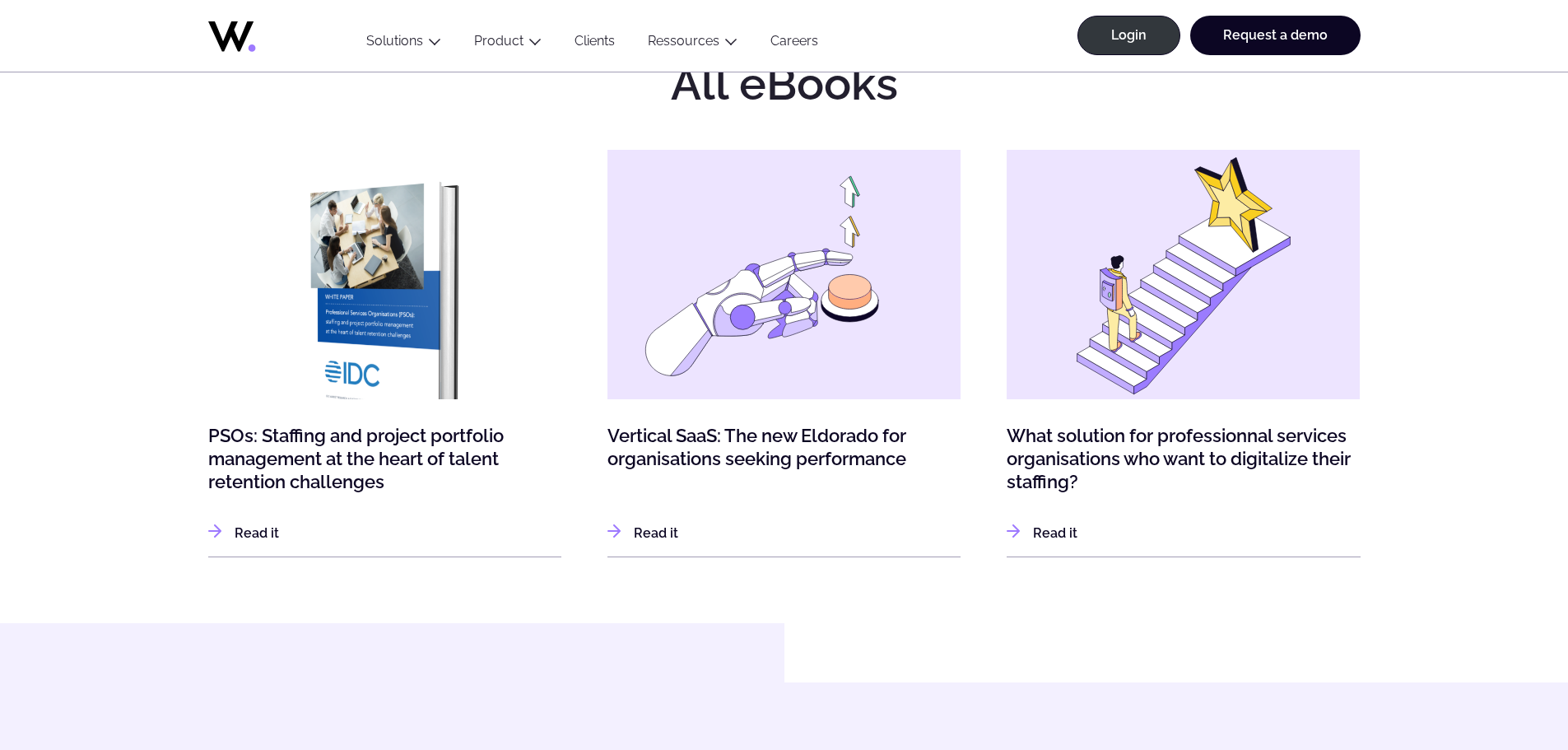
click at [1154, 454] on link "What solution for professionnal services organisations who want to digitalize t…" at bounding box center [1183, 459] width 353 height 69
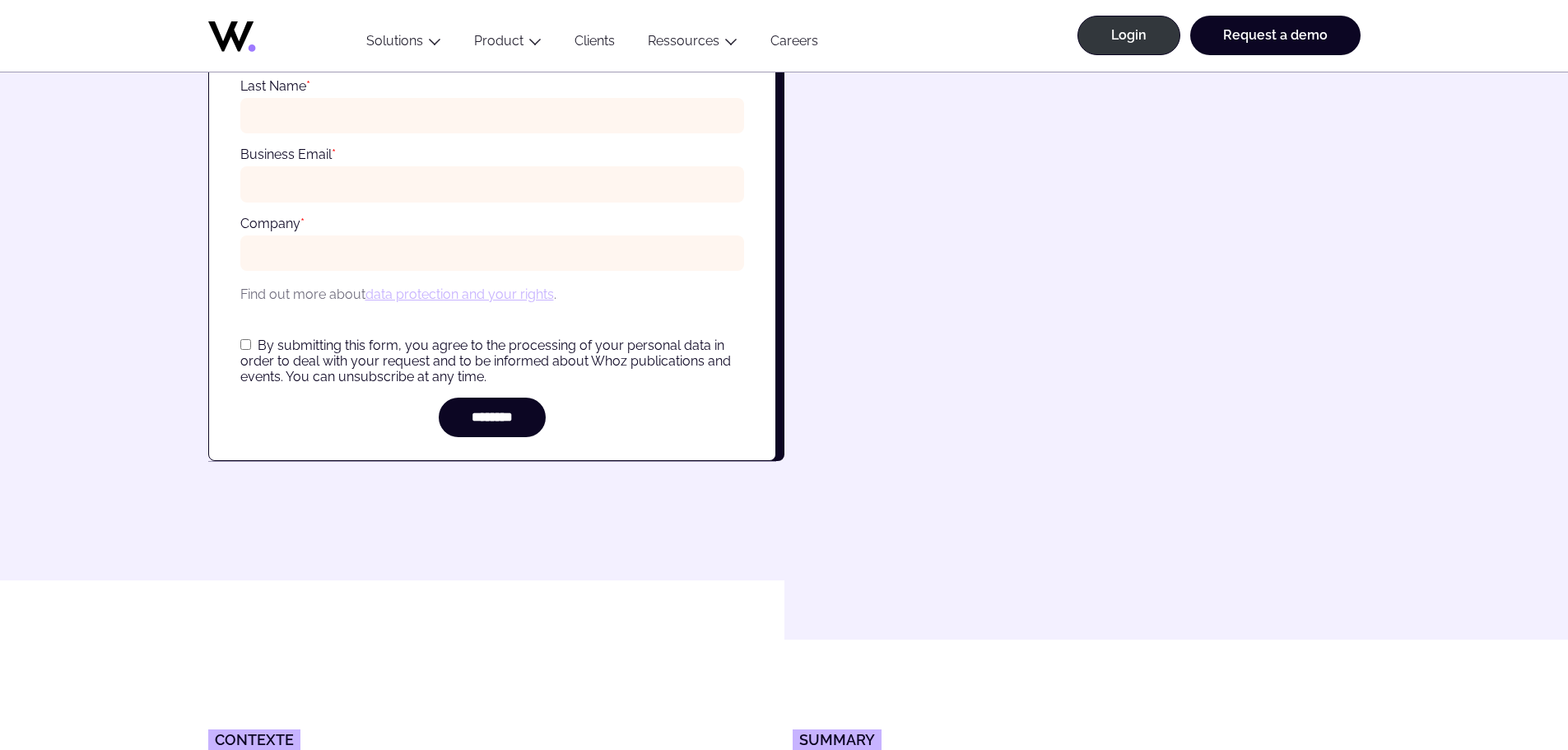
scroll to position [576, 0]
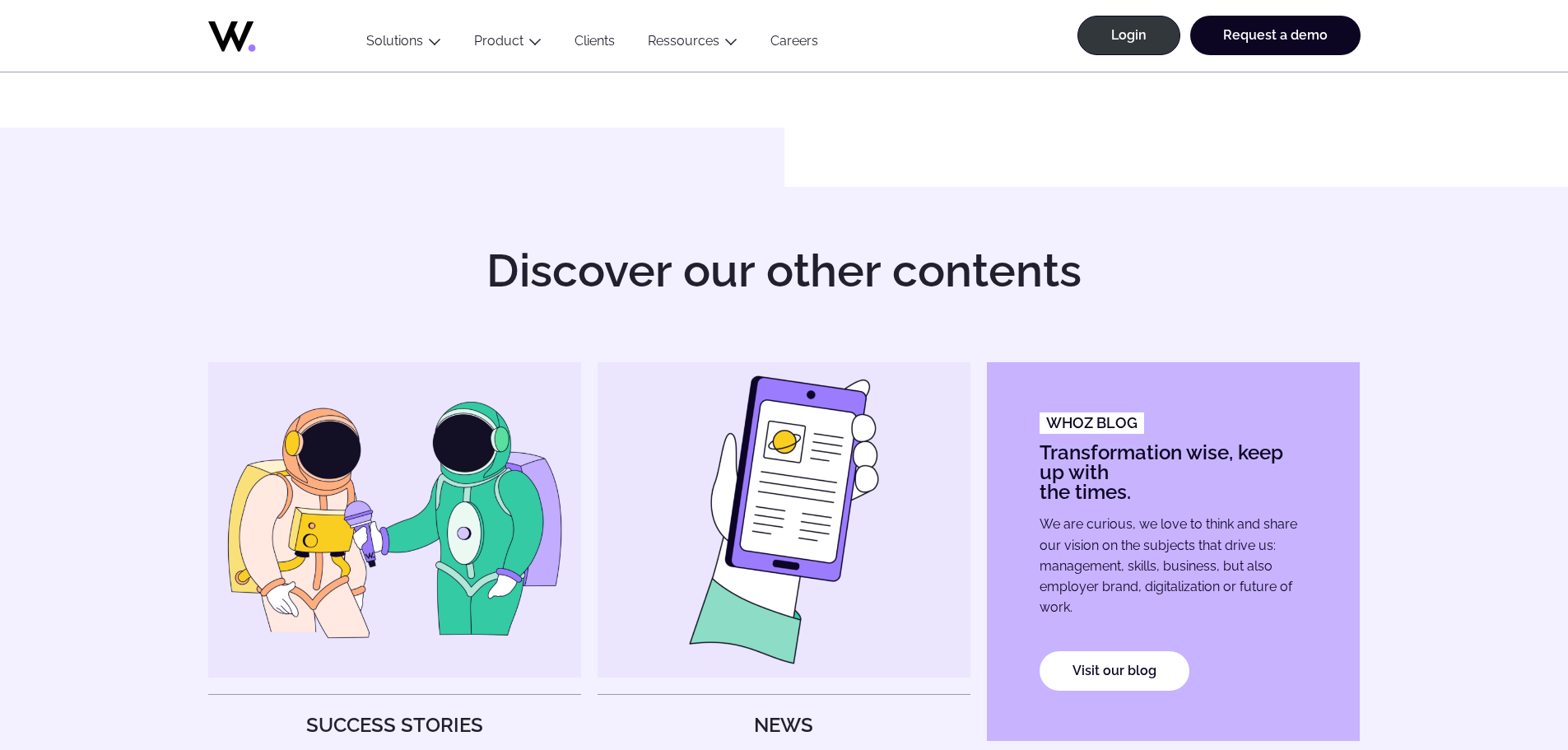
scroll to position [988, 0]
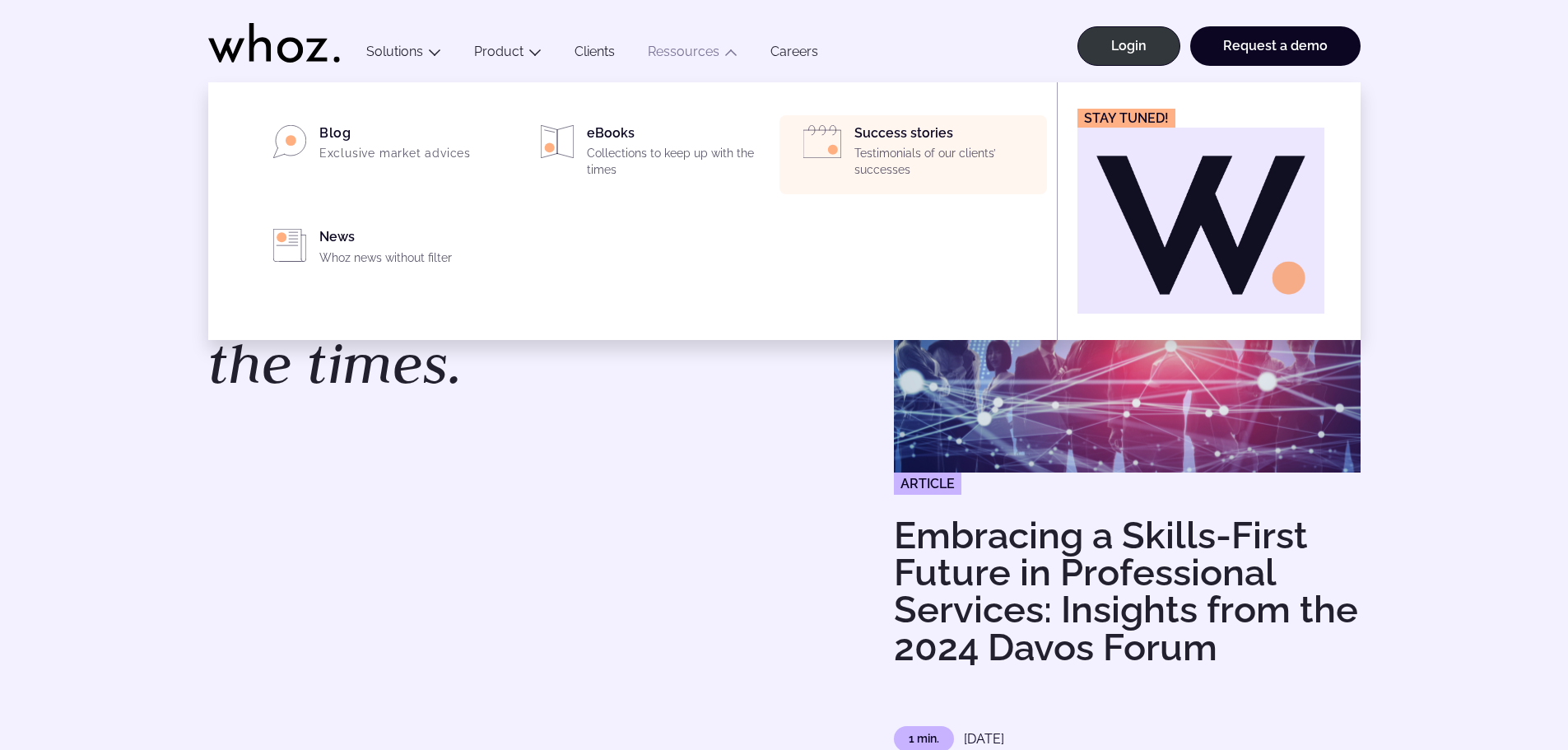
click at [902, 159] on p "Testimonials of our clients’ successes" at bounding box center [946, 162] width 182 height 32
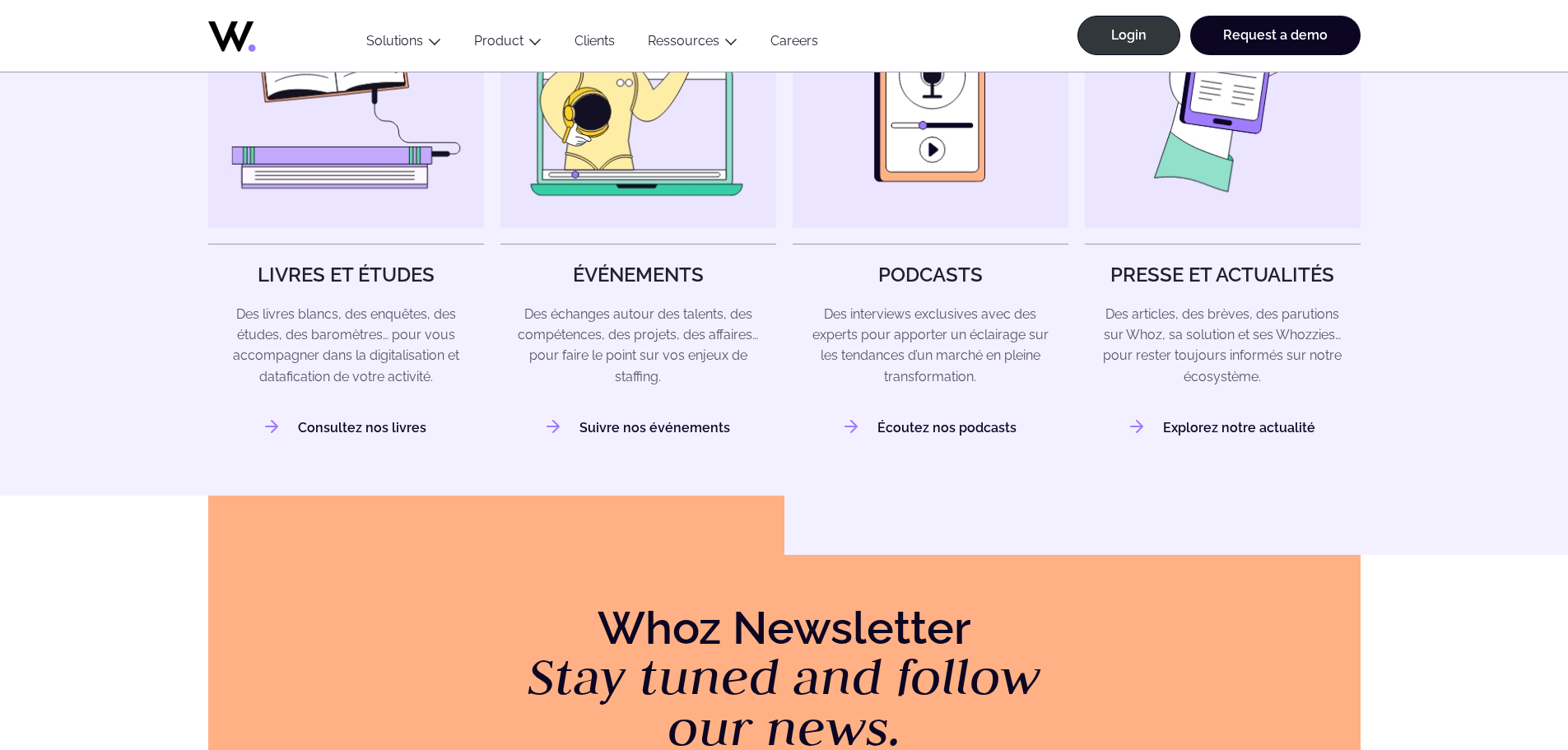
scroll to position [2634, 0]
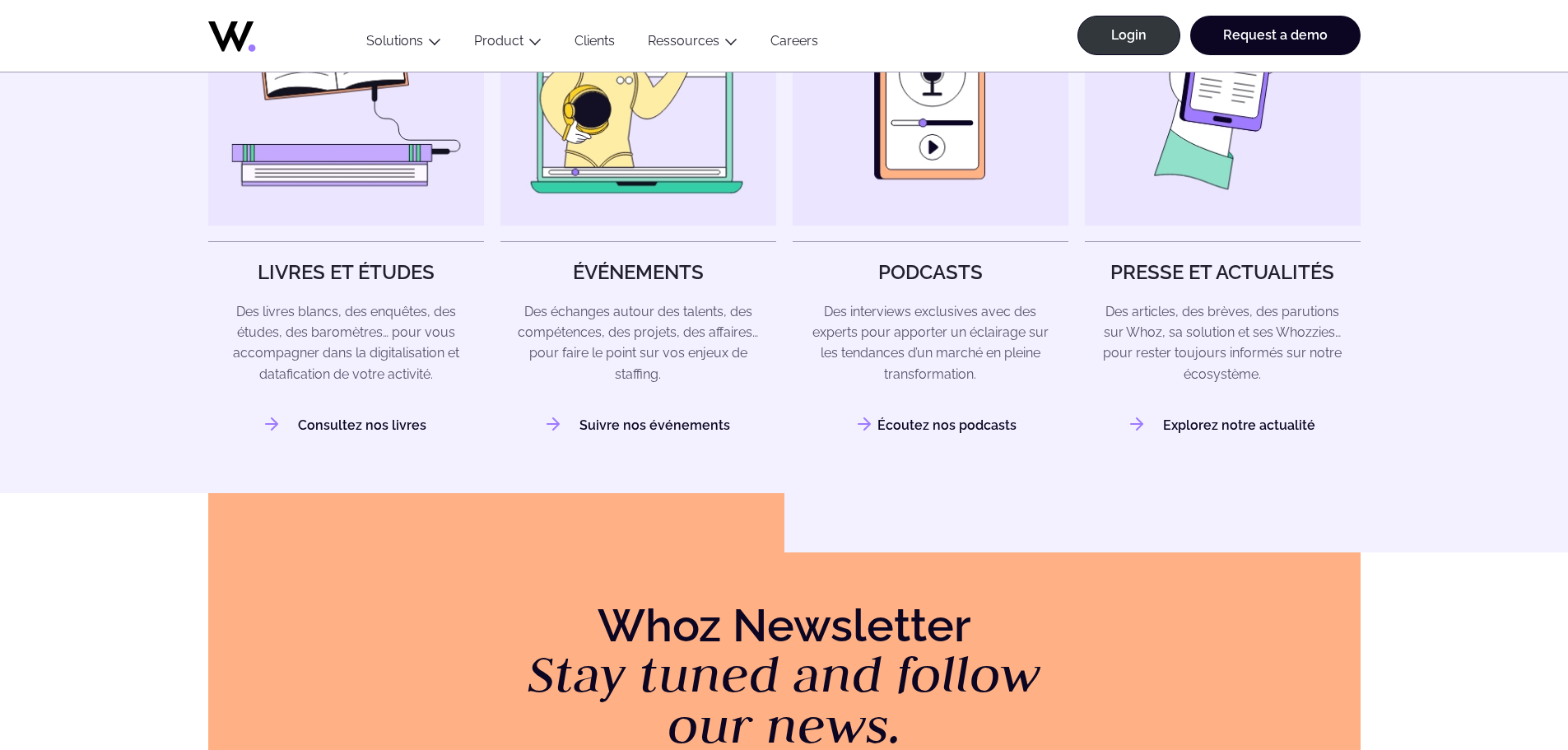
click at [897, 423] on link "Écoutez nos podcasts" at bounding box center [931, 425] width 172 height 16
click at [1203, 430] on link "Explorez notre actualité" at bounding box center [1222, 425] width 185 height 16
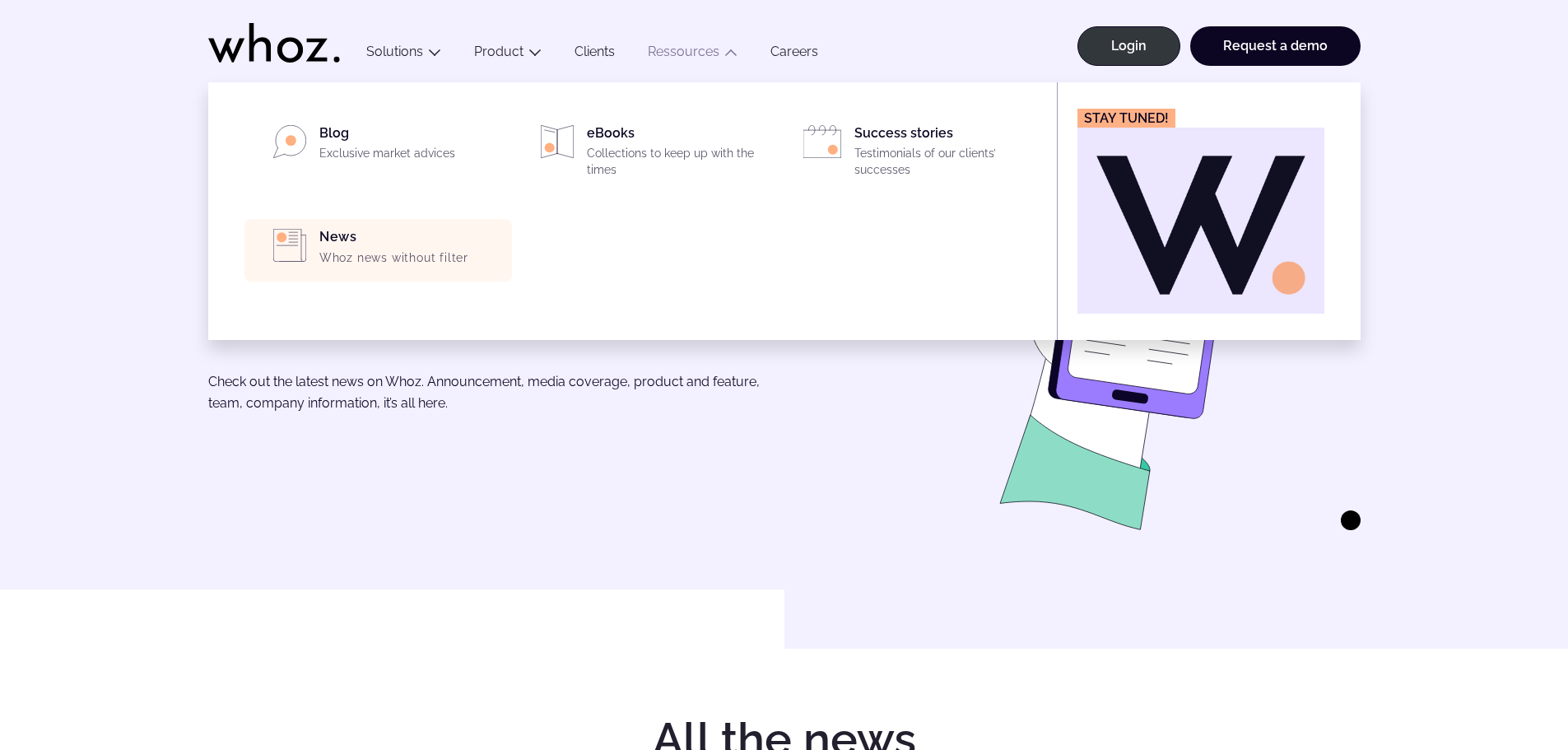
click at [392, 251] on p "Whoz news without filter" at bounding box center [411, 259] width 182 height 17
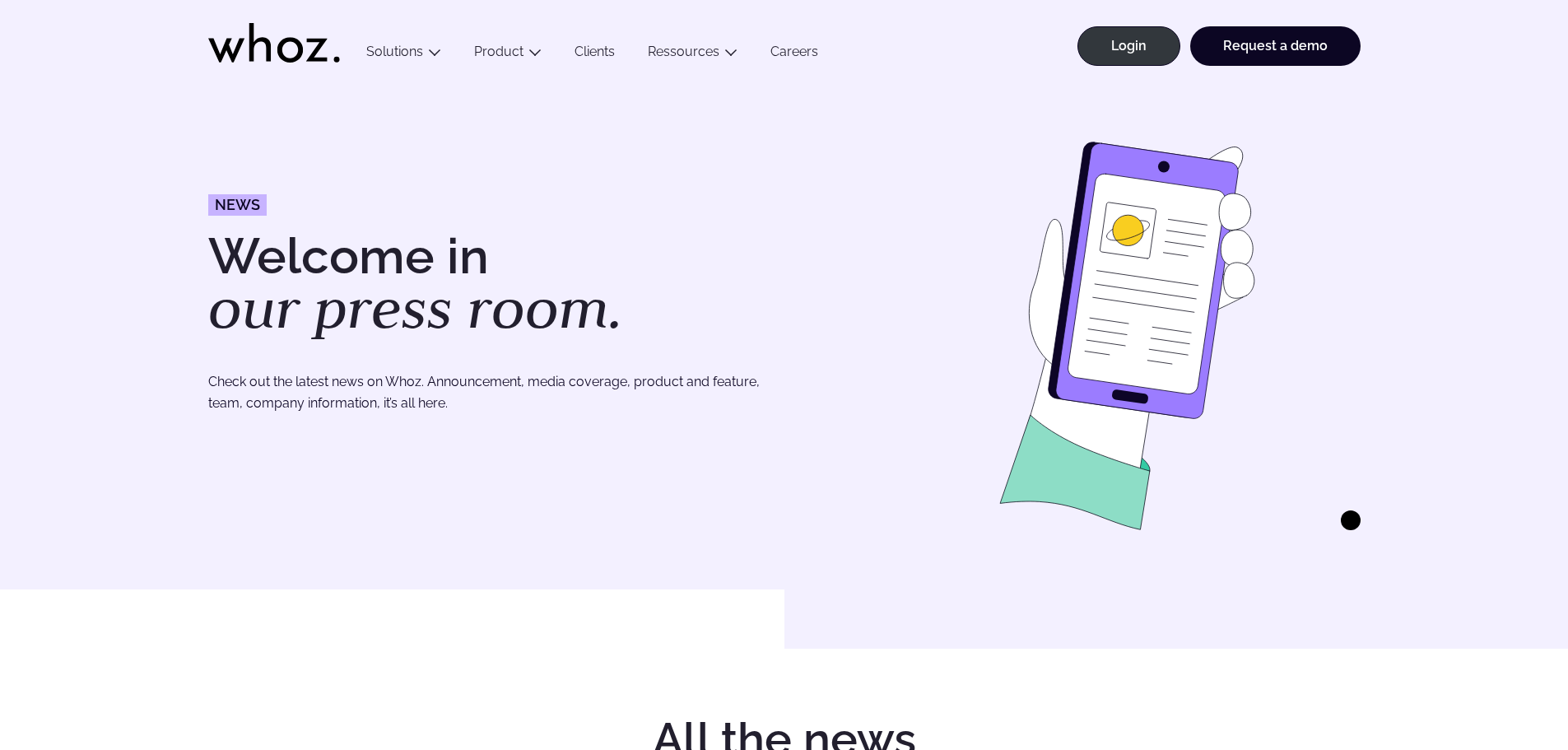
click at [787, 59] on link "Careers" at bounding box center [794, 54] width 81 height 22
